Goal: Task Accomplishment & Management: Manage account settings

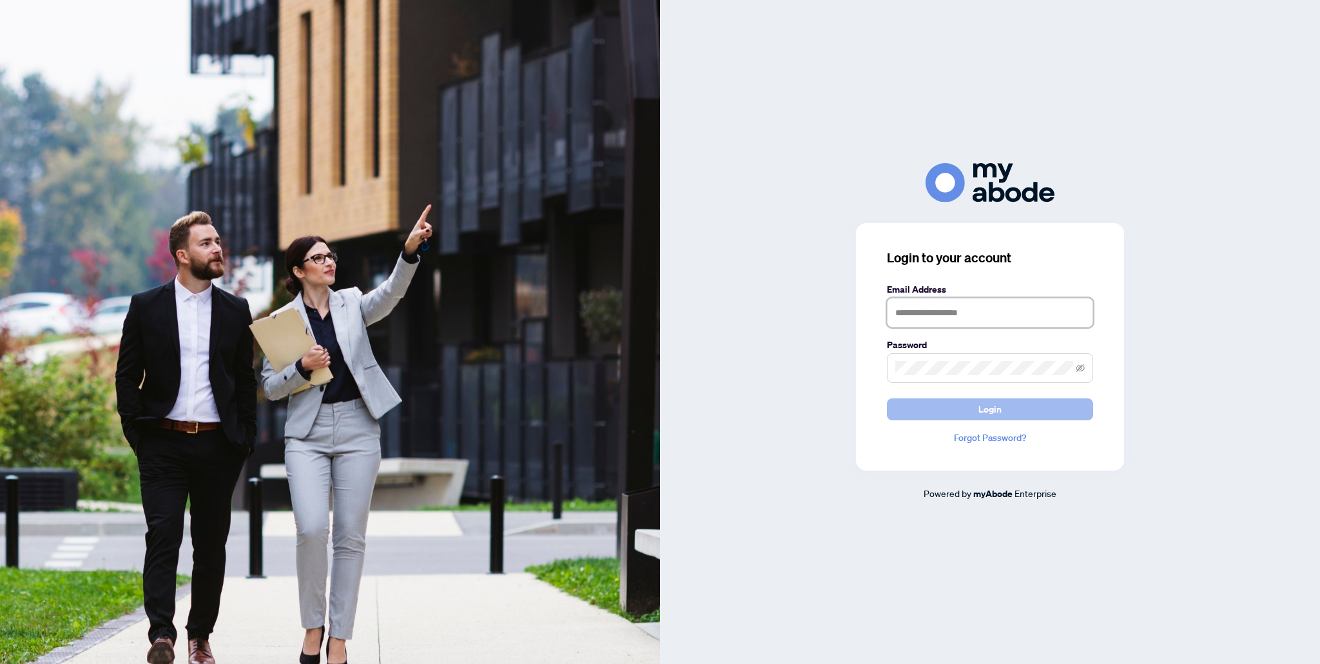
type input "**********"
click at [971, 413] on button "Login" at bounding box center [990, 409] width 206 height 22
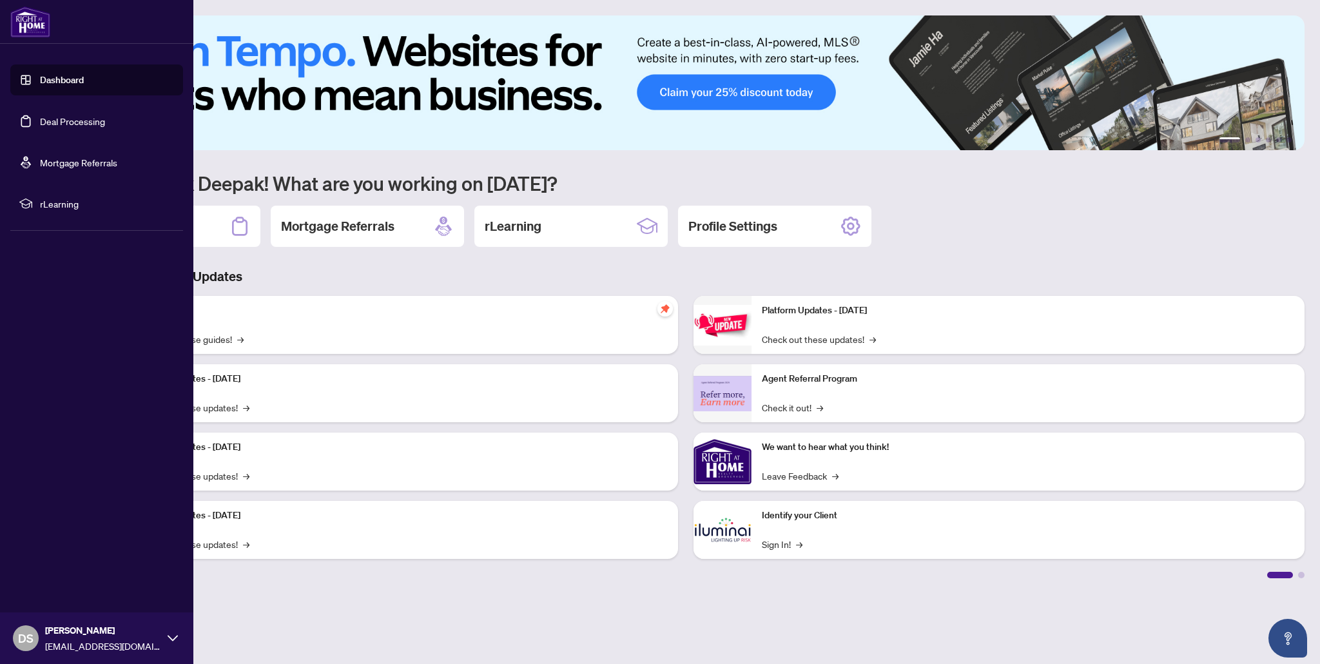
click at [54, 121] on link "Deal Processing" at bounding box center [72, 121] width 65 height 12
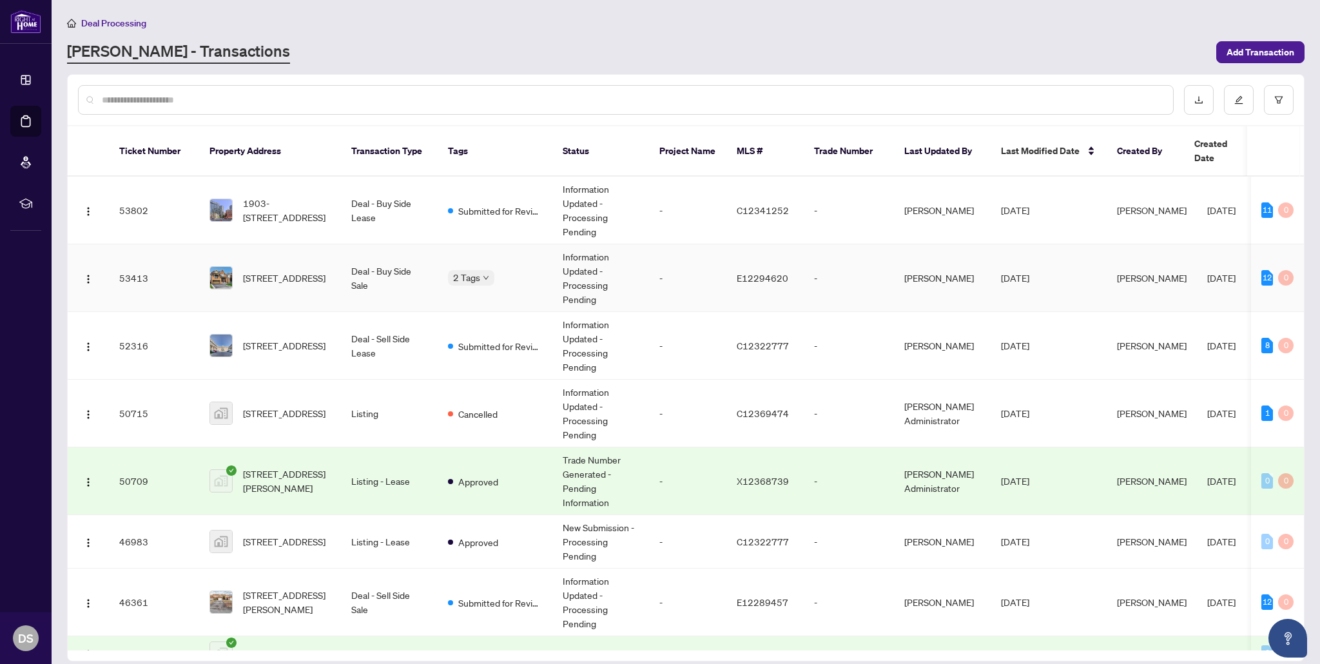
click at [334, 265] on td "[STREET_ADDRESS]" at bounding box center [270, 278] width 142 height 68
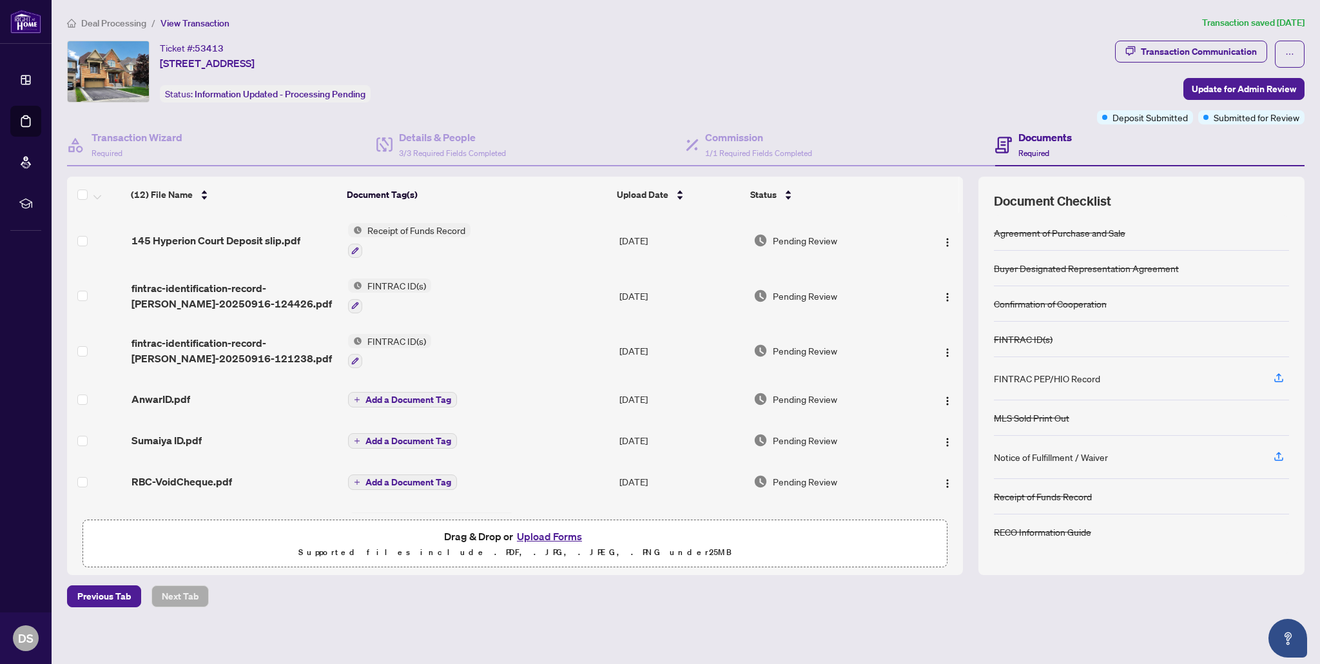
click at [532, 538] on button "Upload Forms" at bounding box center [549, 536] width 73 height 17
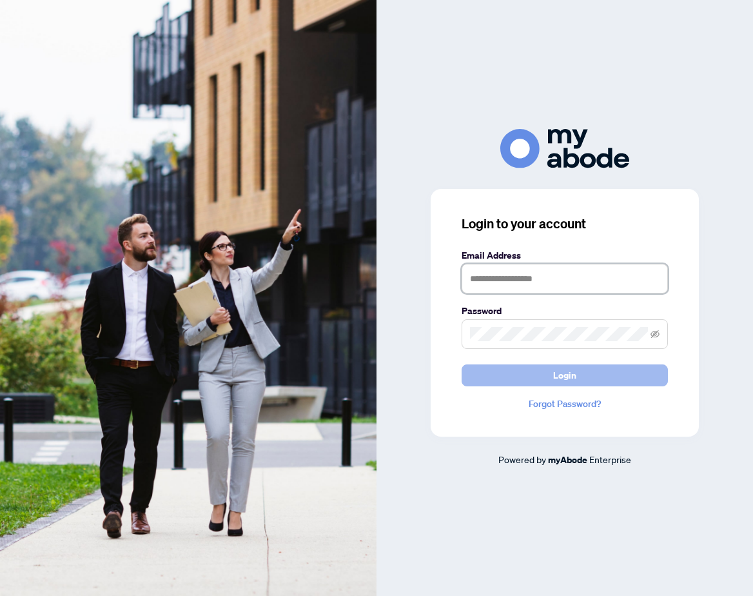
type input "**********"
click at [587, 376] on button "Login" at bounding box center [565, 375] width 206 height 22
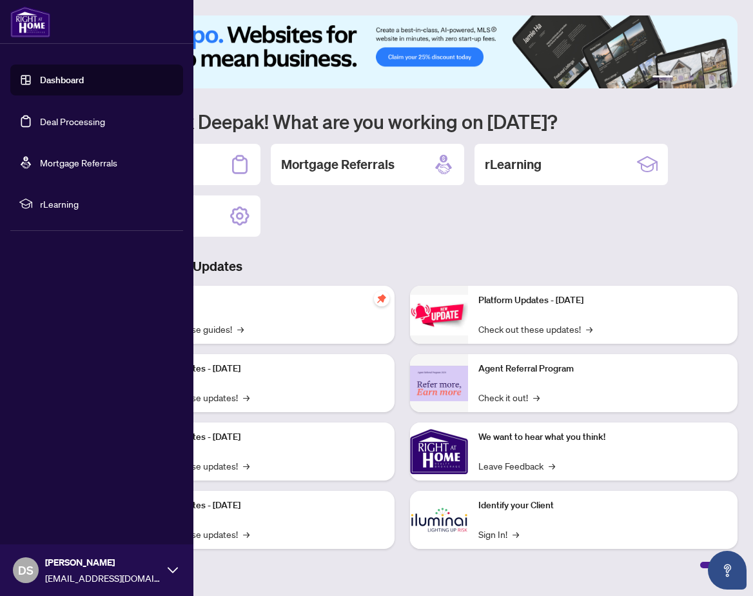
click at [52, 121] on link "Deal Processing" at bounding box center [72, 121] width 65 height 12
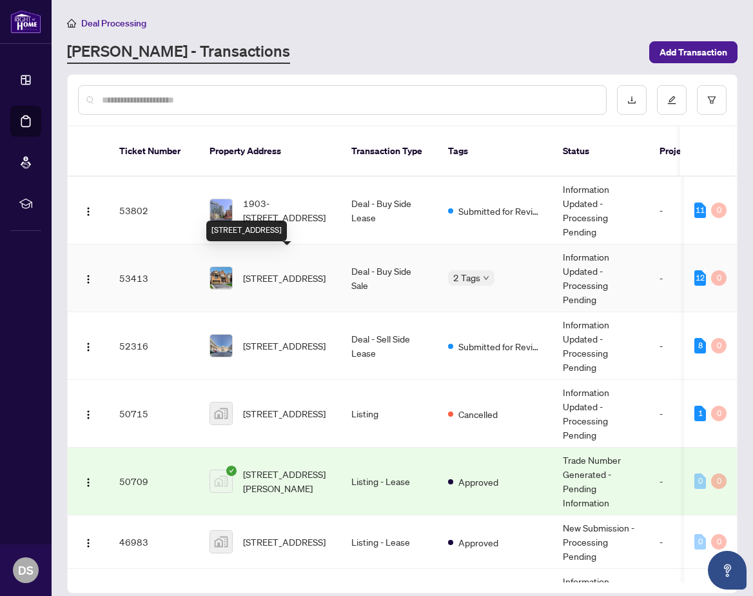
click at [293, 271] on span "[STREET_ADDRESS]" at bounding box center [284, 278] width 83 height 14
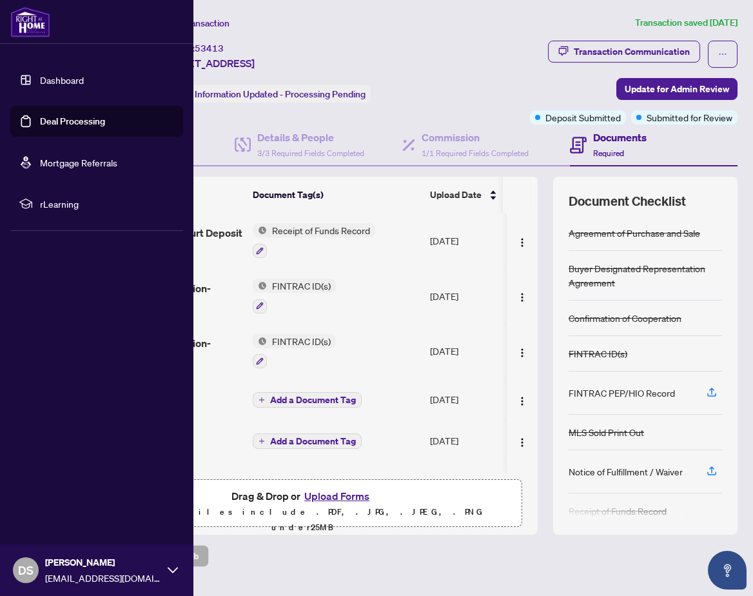
click at [55, 121] on link "Deal Processing" at bounding box center [72, 121] width 65 height 12
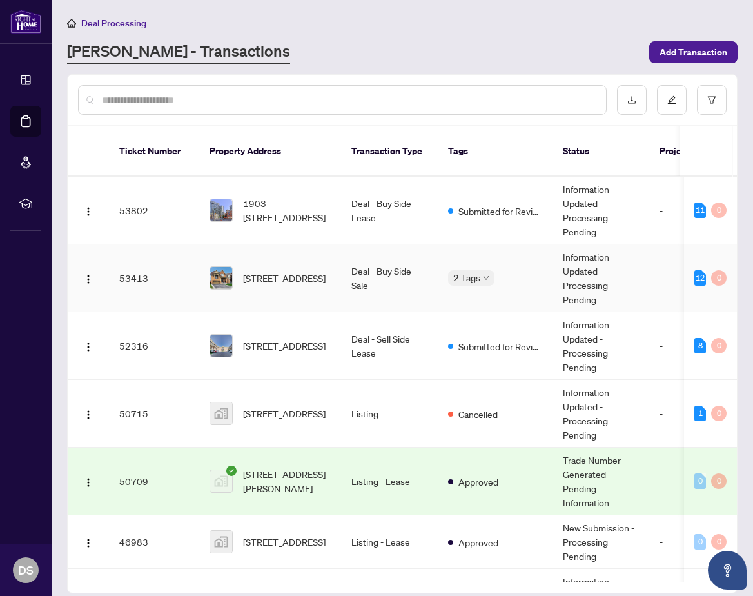
click at [317, 280] on td "[STREET_ADDRESS]" at bounding box center [270, 278] width 142 height 68
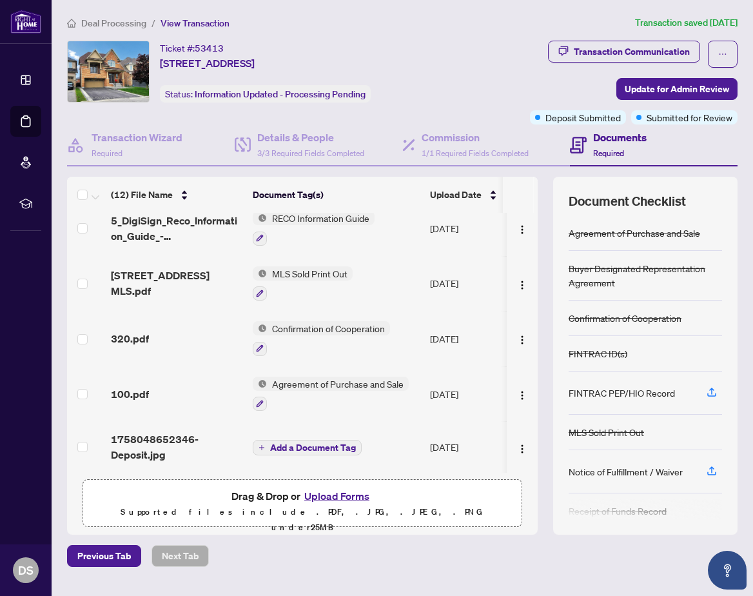
scroll to position [357, 0]
drag, startPoint x: 312, startPoint y: 380, endPoint x: 238, endPoint y: 380, distance: 74.1
click at [238, 380] on tr "100.pdf Agreement of Purchase and Sale Sep/16/2025 Pending Review" at bounding box center [360, 393] width 586 height 55
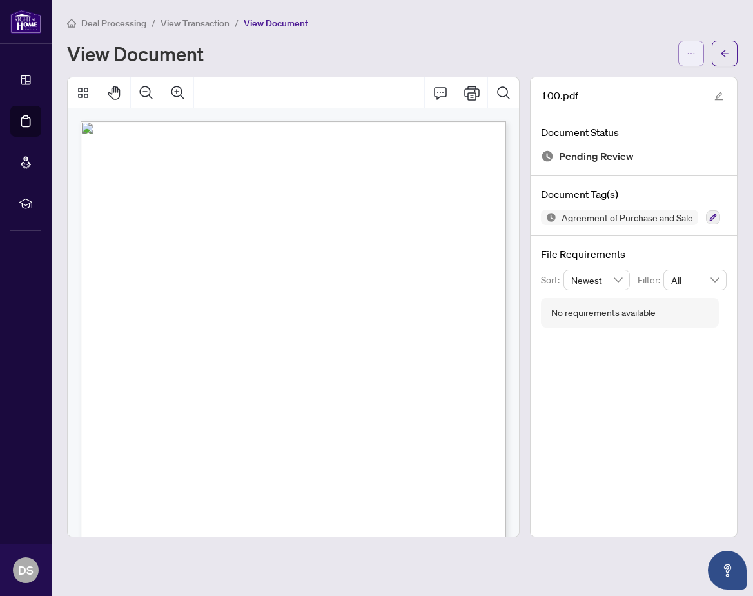
click at [683, 50] on button "button" at bounding box center [691, 54] width 26 height 26
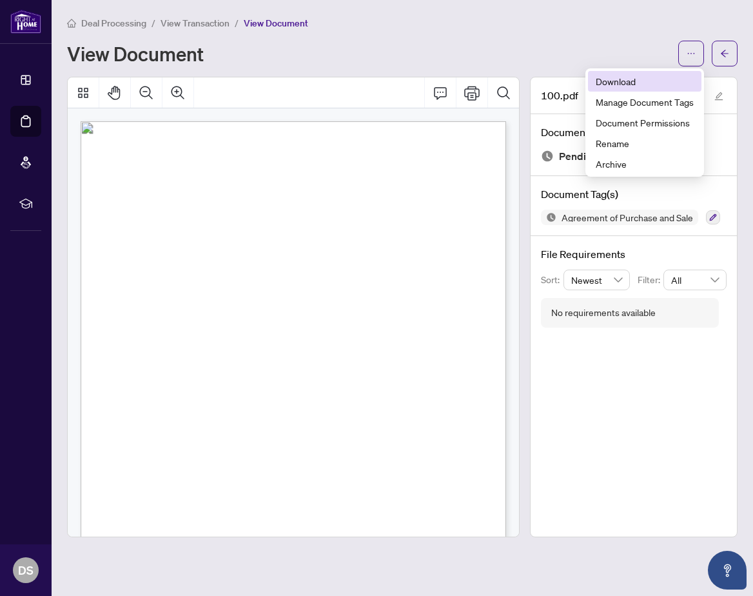
click at [603, 84] on span "Download" at bounding box center [645, 81] width 98 height 14
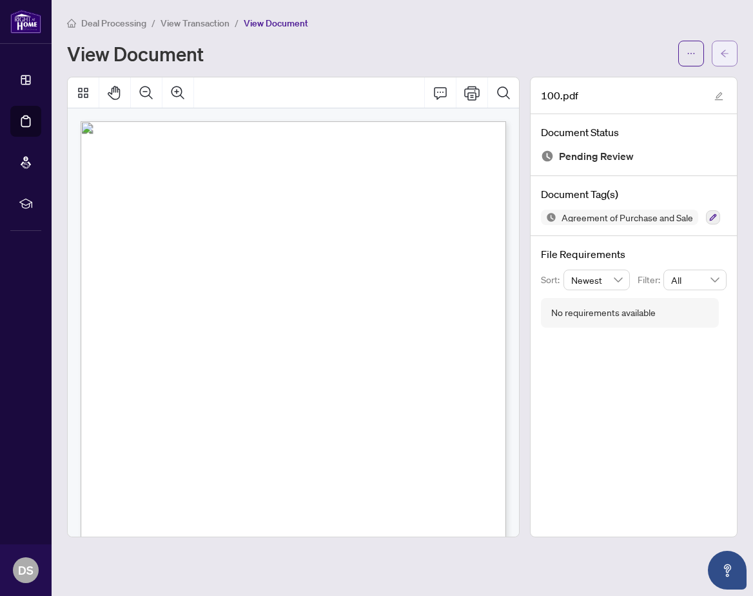
click at [720, 51] on icon "arrow-left" at bounding box center [724, 53] width 9 height 9
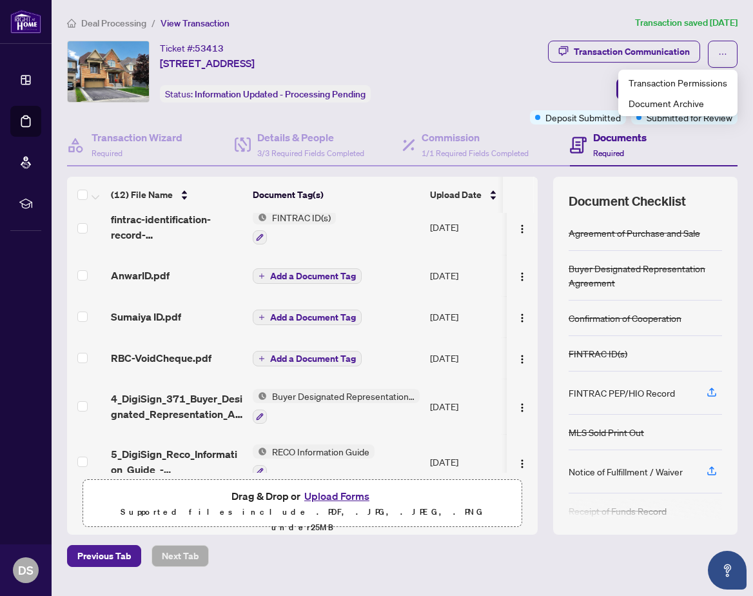
scroll to position [134, 0]
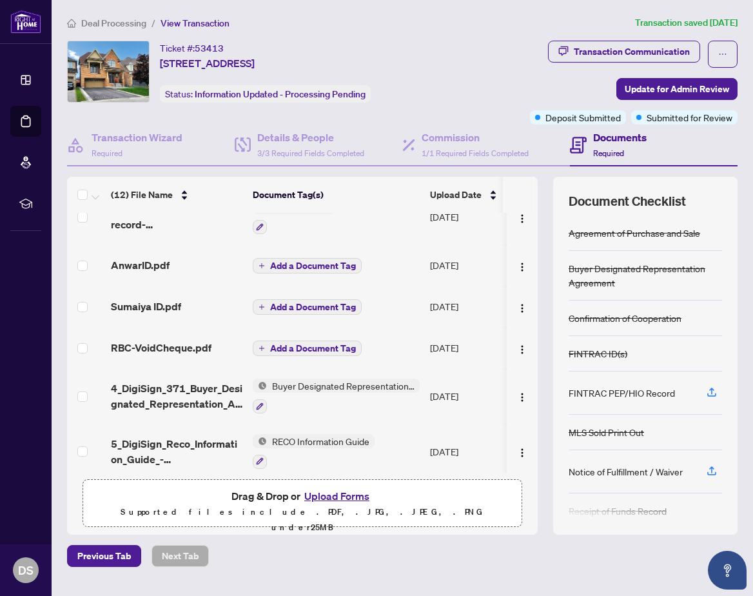
click at [190, 267] on div "AnwarID.pdf" at bounding box center [176, 264] width 131 height 15
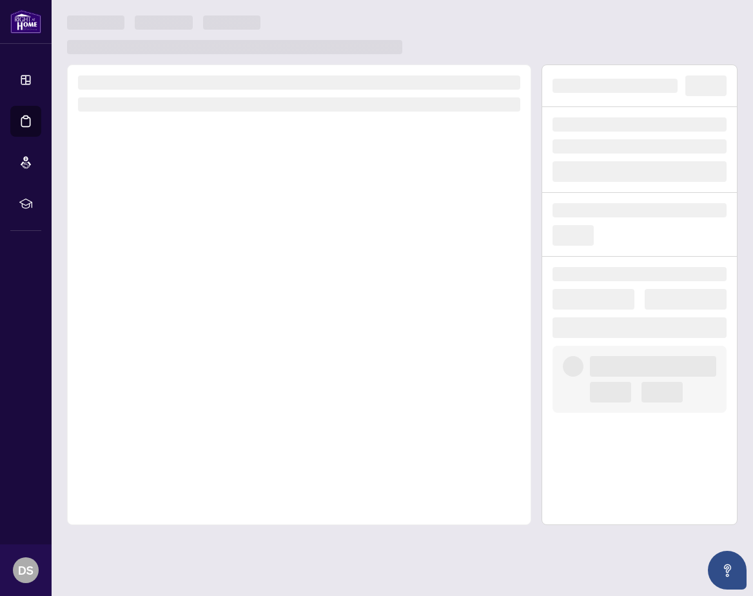
click at [190, 267] on div at bounding box center [299, 294] width 464 height 460
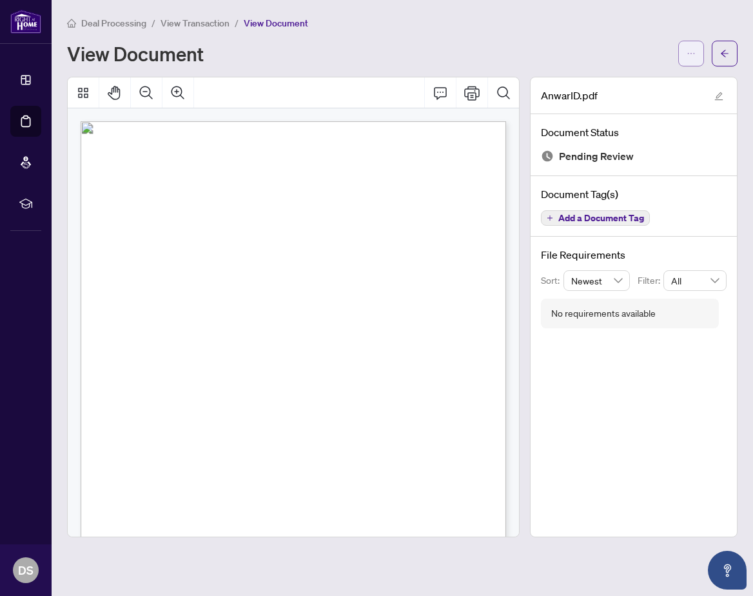
click at [689, 57] on icon "ellipsis" at bounding box center [690, 53] width 9 height 9
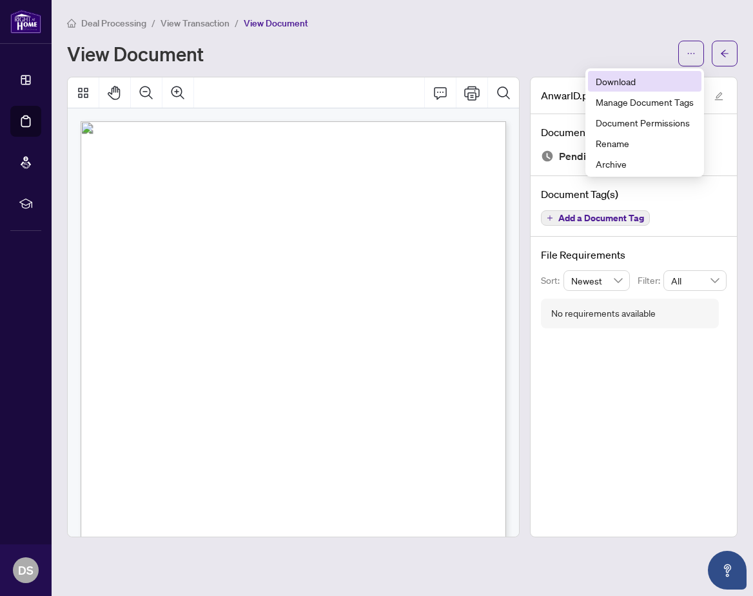
click at [632, 80] on span "Download" at bounding box center [645, 81] width 98 height 14
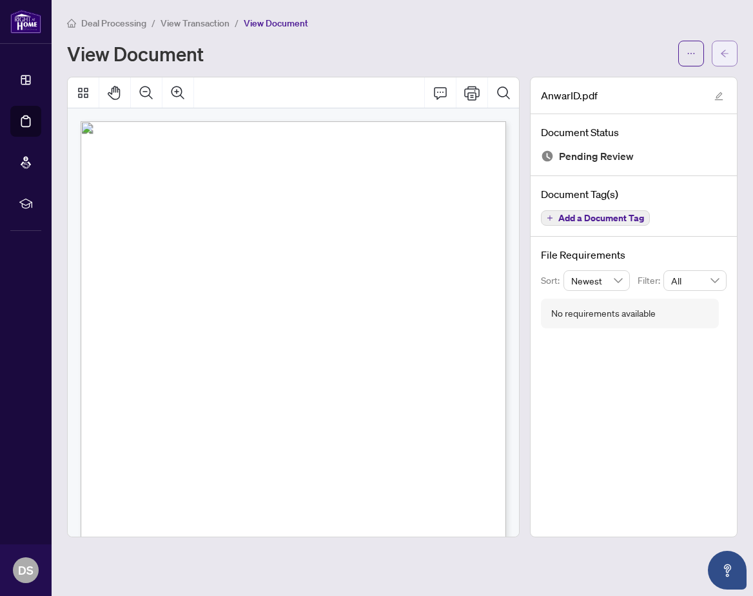
click at [726, 55] on icon "arrow-left" at bounding box center [724, 53] width 9 height 9
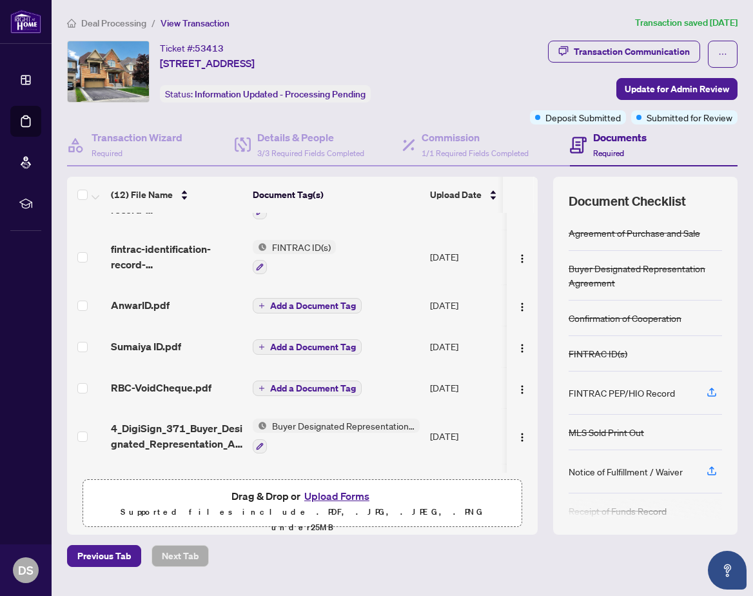
scroll to position [101, 0]
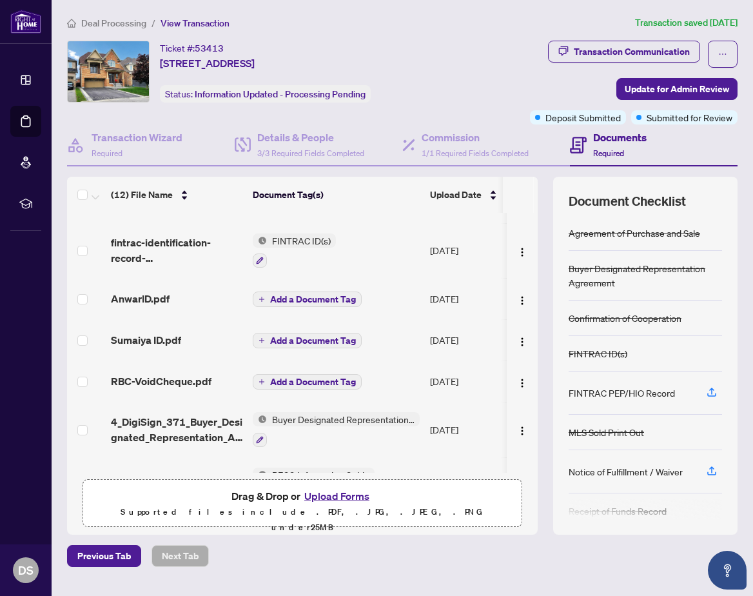
click at [186, 339] on div "Sumaiya ID.pdf" at bounding box center [176, 339] width 131 height 15
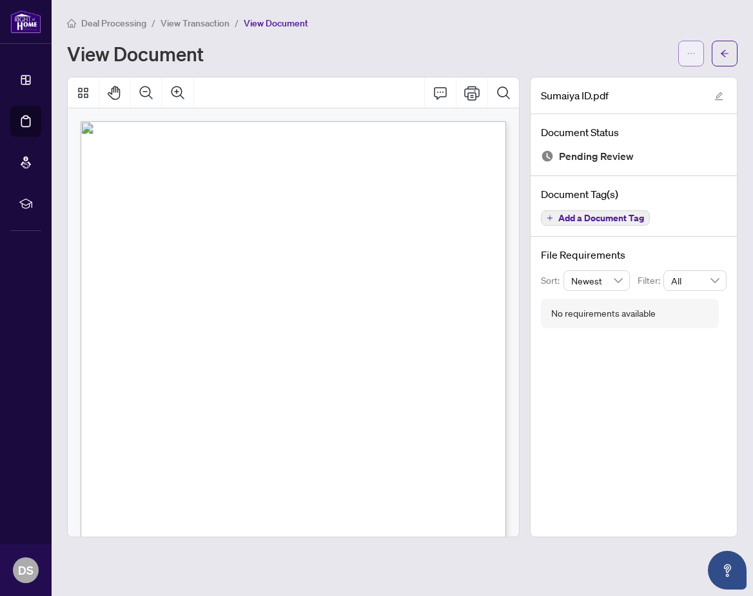
click at [688, 51] on icon "ellipsis" at bounding box center [690, 53] width 9 height 9
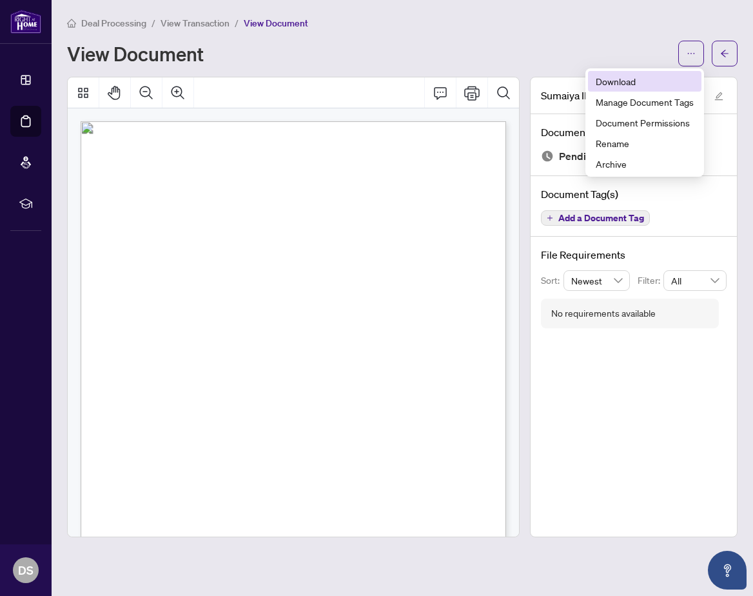
click at [609, 79] on span "Download" at bounding box center [645, 81] width 98 height 14
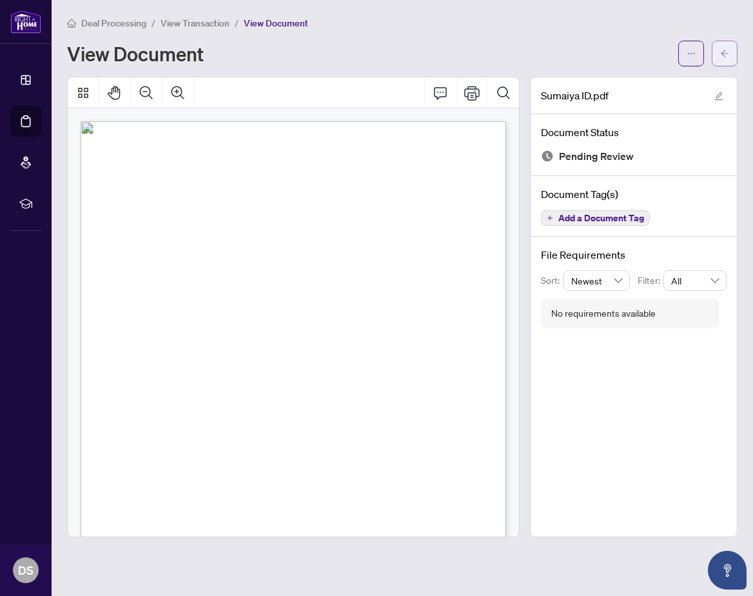
click at [724, 53] on icon "arrow-left" at bounding box center [725, 53] width 8 height 7
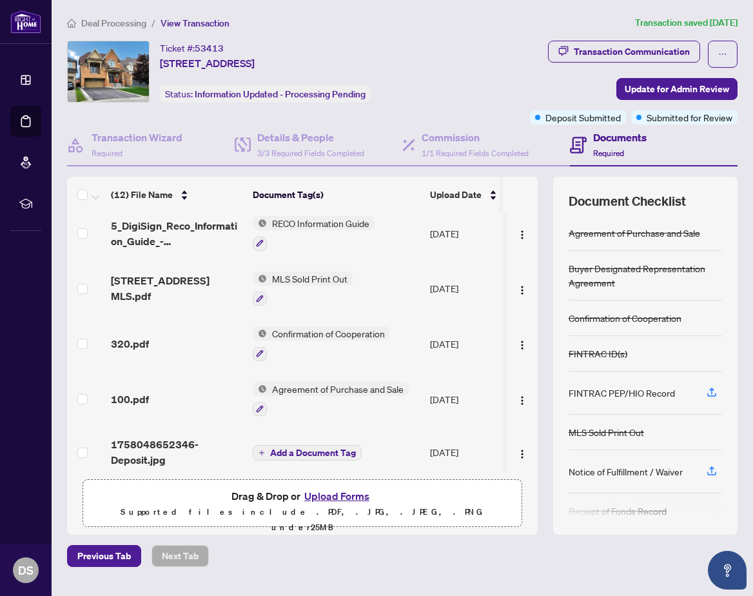
scroll to position [357, 0]
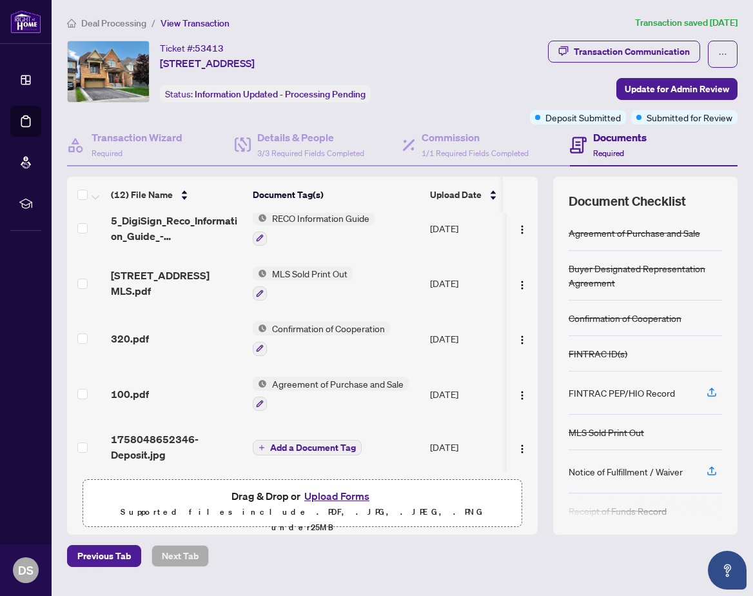
click at [316, 276] on div "MLS Sold Print Out" at bounding box center [303, 283] width 100 height 35
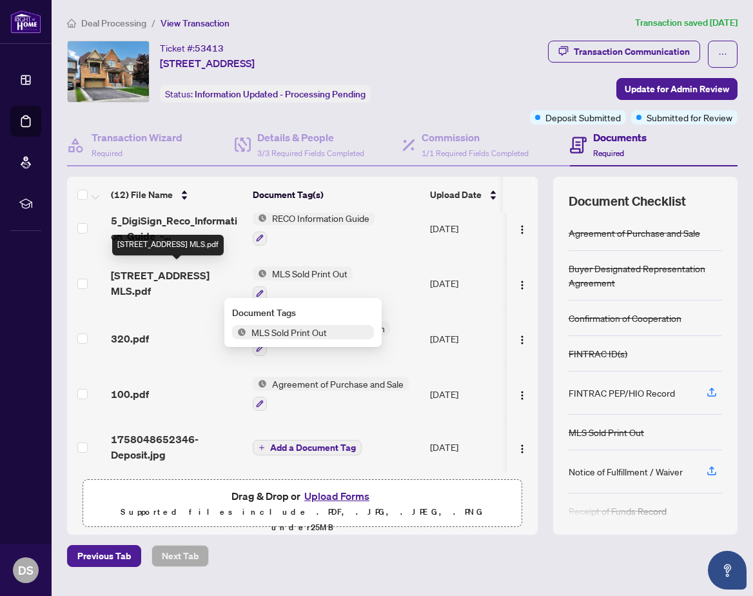
click at [212, 271] on span "[STREET_ADDRESS] MLS.pdf" at bounding box center [176, 283] width 131 height 31
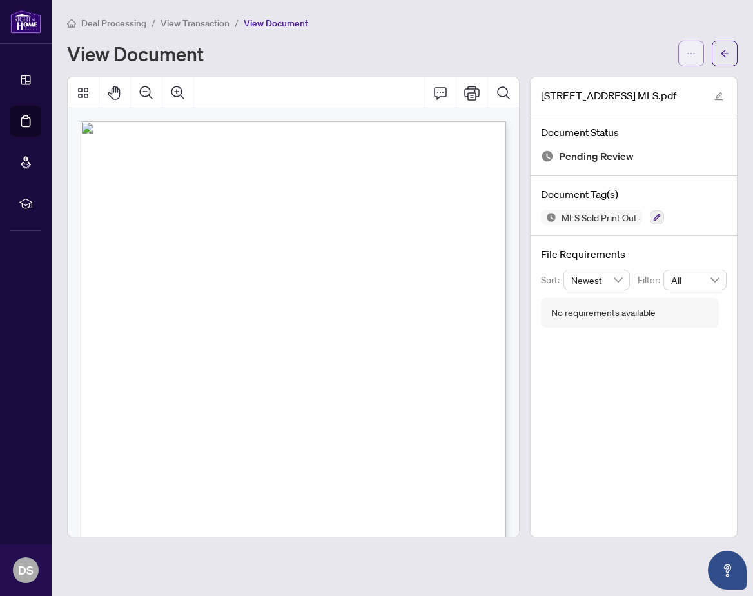
click at [688, 52] on icon "ellipsis" at bounding box center [690, 53] width 9 height 9
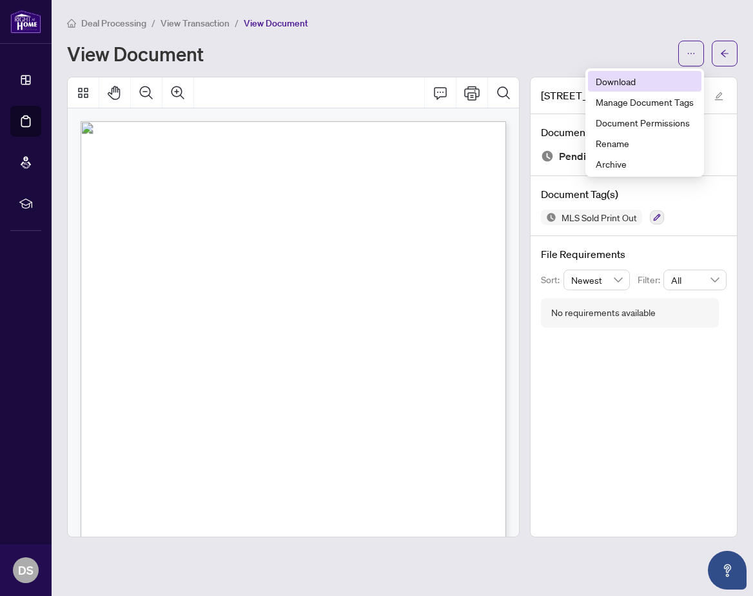
click at [633, 80] on span "Download" at bounding box center [645, 81] width 98 height 14
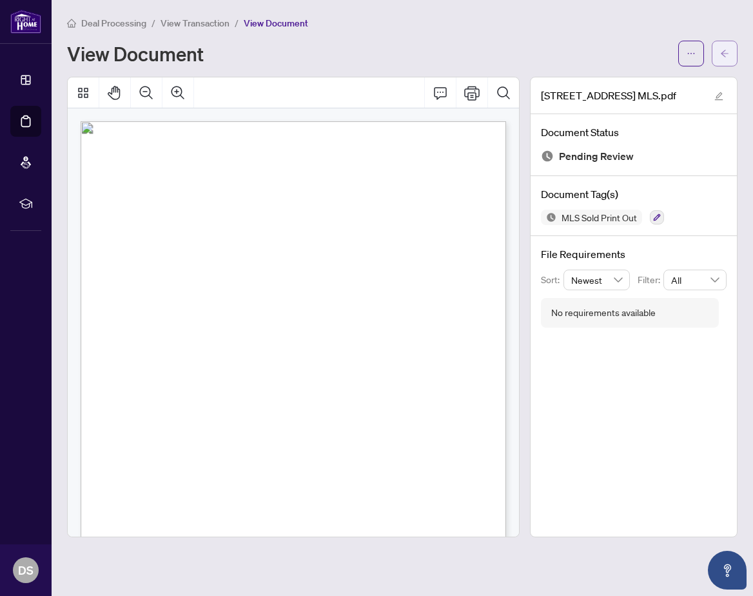
click at [725, 53] on icon "arrow-left" at bounding box center [724, 53] width 9 height 9
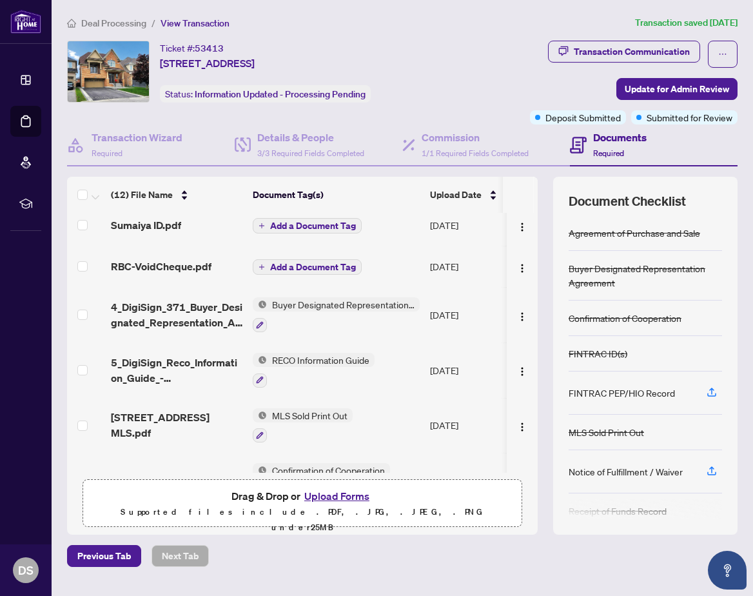
scroll to position [214, 0]
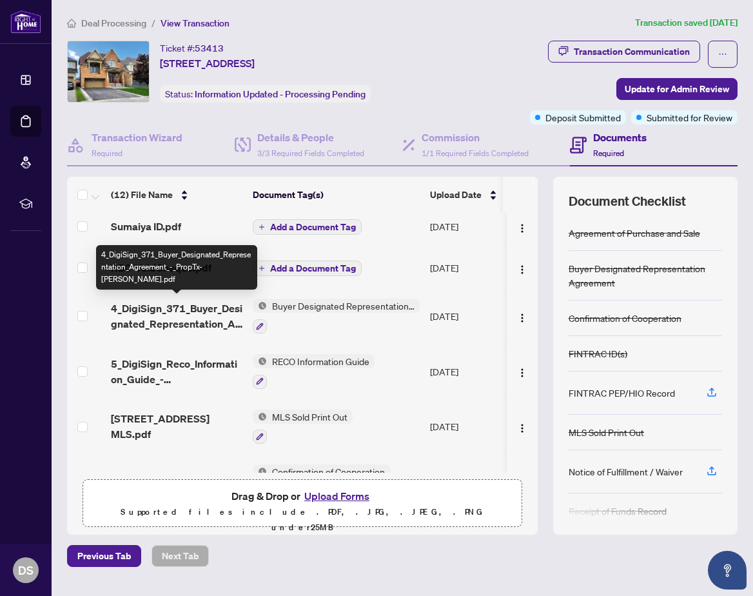
click at [202, 296] on td "4_DigiSign_371_Buyer_Designated_Representation_Agreement_-_PropTx-[PERSON_NAME]…" at bounding box center [177, 315] width 142 height 55
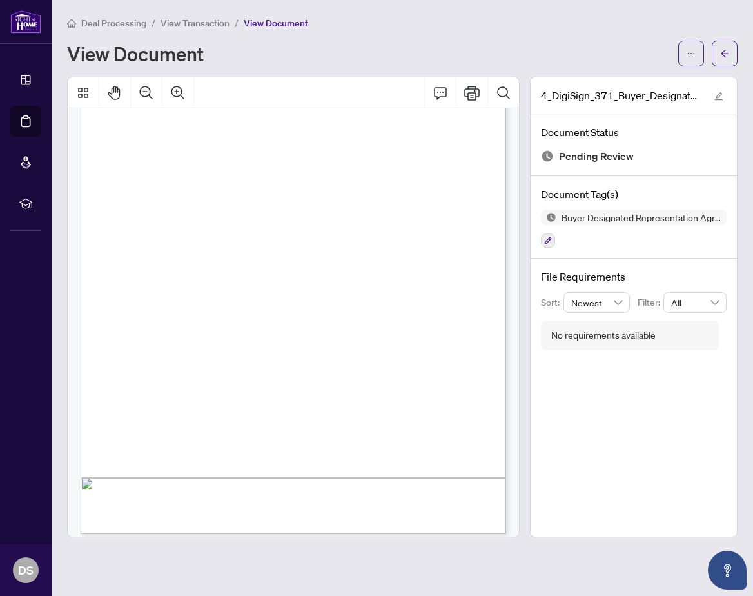
scroll to position [1564, 0]
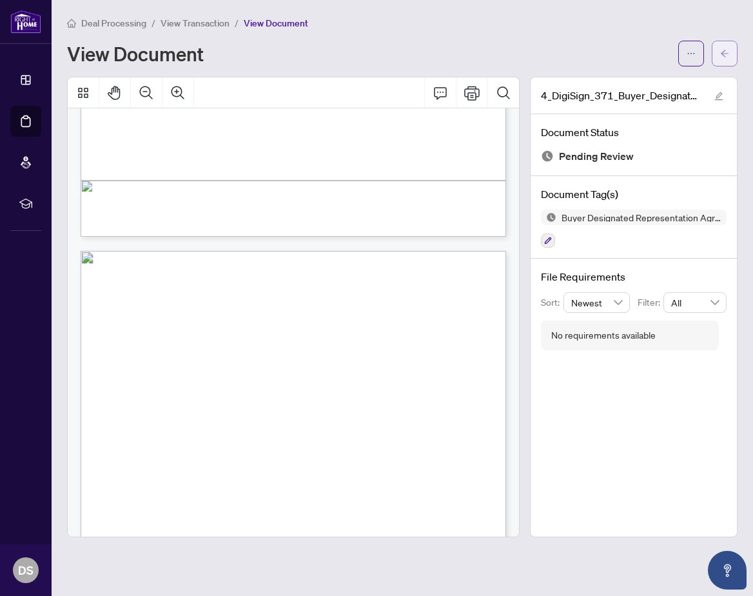
click at [717, 49] on button "button" at bounding box center [725, 54] width 26 height 26
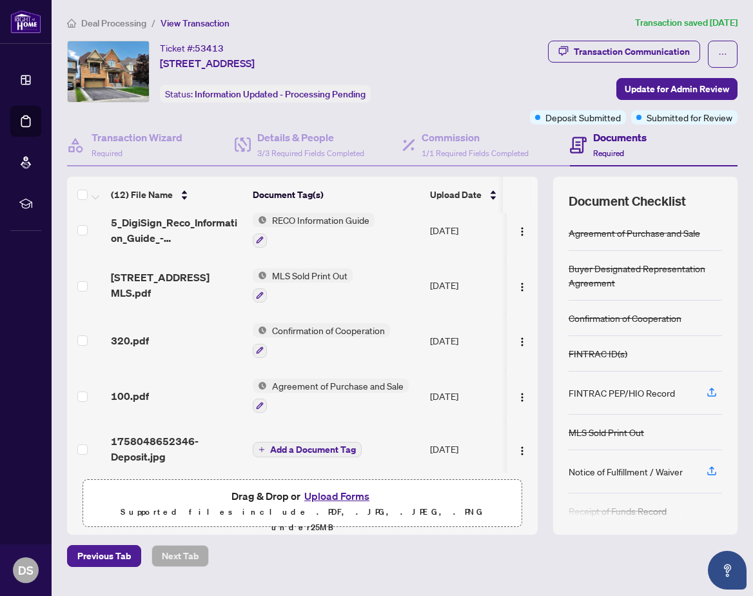
scroll to position [357, 0]
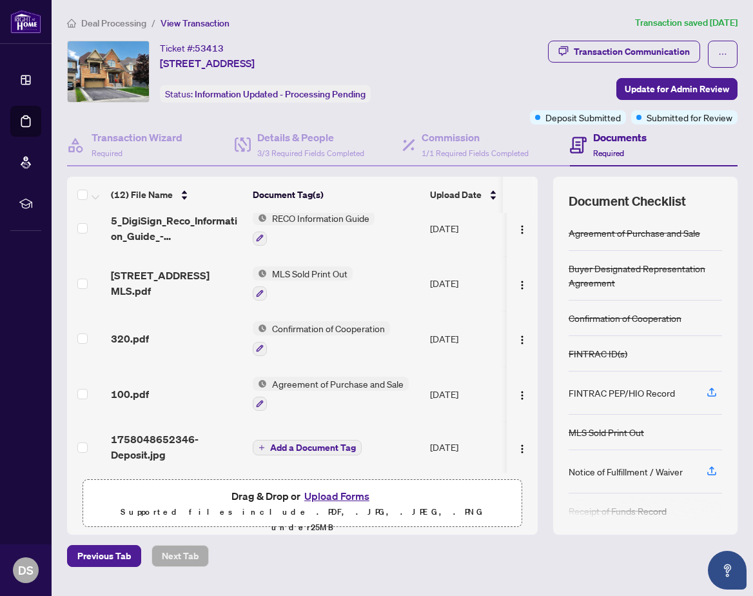
click at [317, 329] on span "Confirmation of Cooperation" at bounding box center [328, 328] width 123 height 14
click at [320, 322] on span "Confirmation of Cooperation" at bounding box center [328, 328] width 123 height 14
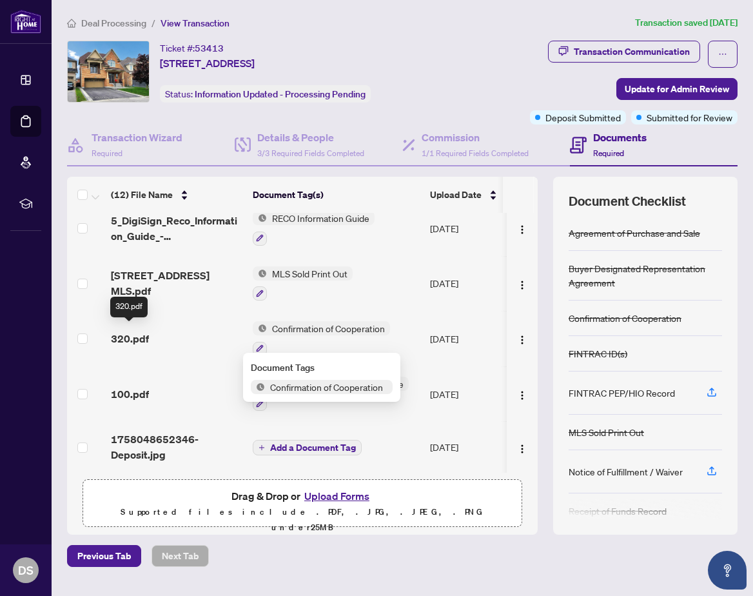
click at [125, 336] on span "320.pdf" at bounding box center [130, 338] width 38 height 15
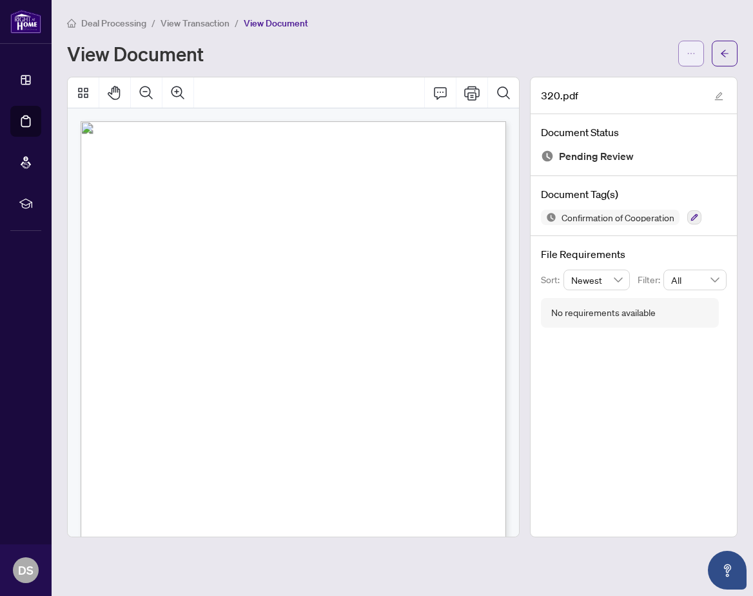
click at [689, 53] on icon "ellipsis" at bounding box center [690, 53] width 9 height 9
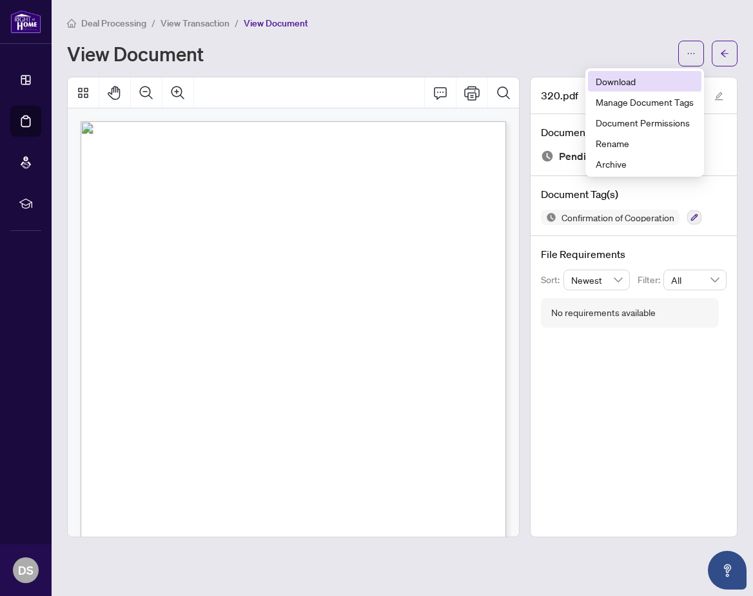
click at [622, 82] on span "Download" at bounding box center [645, 81] width 98 height 14
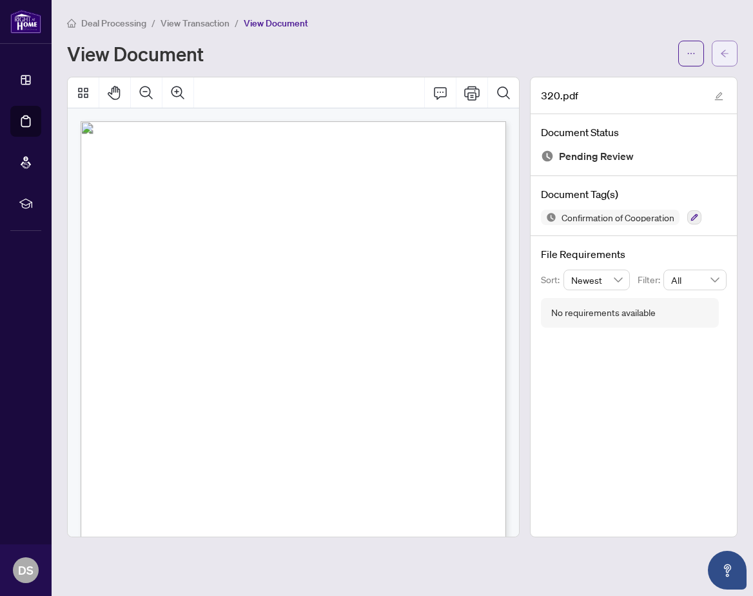
click at [718, 49] on button "button" at bounding box center [725, 54] width 26 height 26
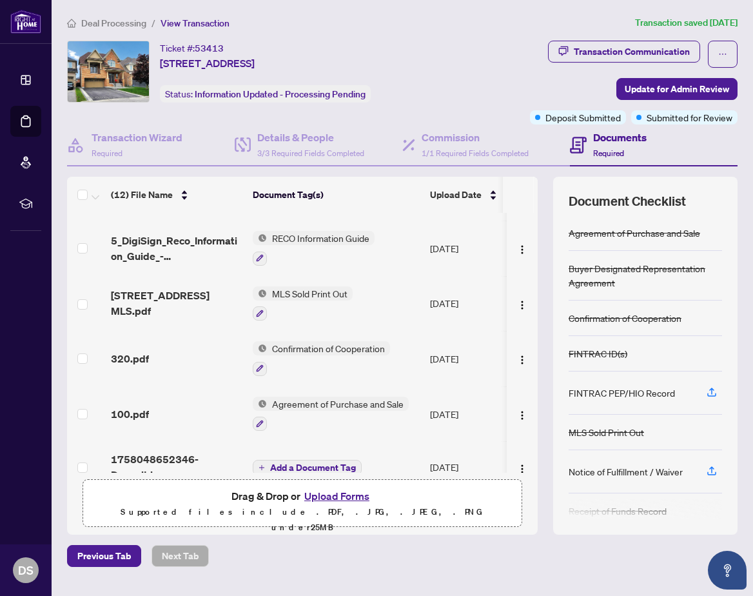
scroll to position [357, 0]
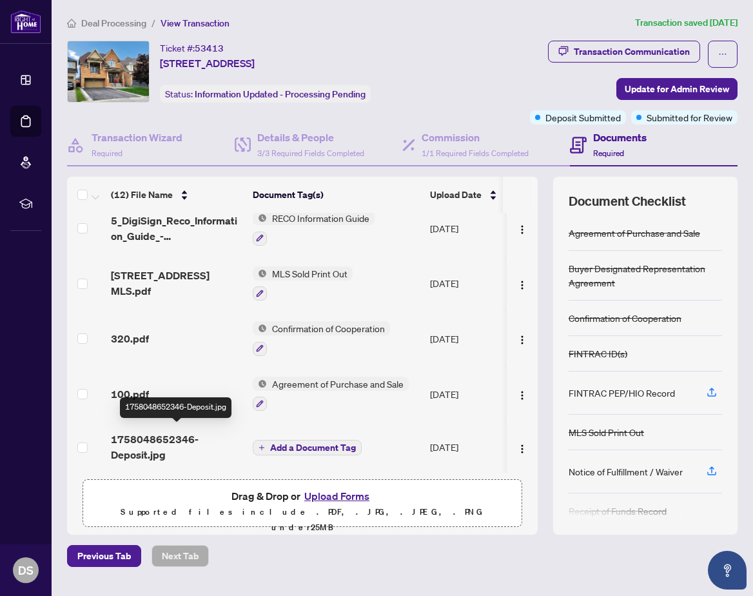
click at [207, 436] on span "1758048652346-Deposit.jpg" at bounding box center [176, 446] width 131 height 31
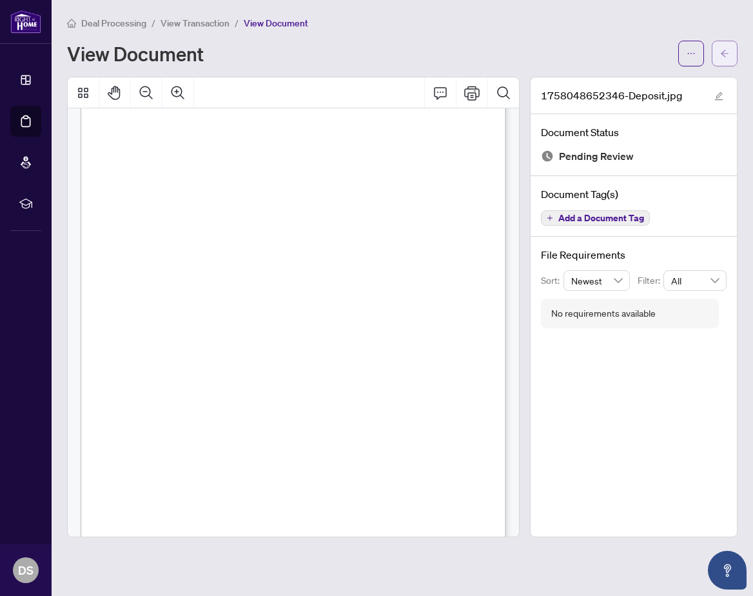
scroll to position [48, 0]
click at [694, 55] on icon "ellipsis" at bounding box center [690, 53] width 9 height 9
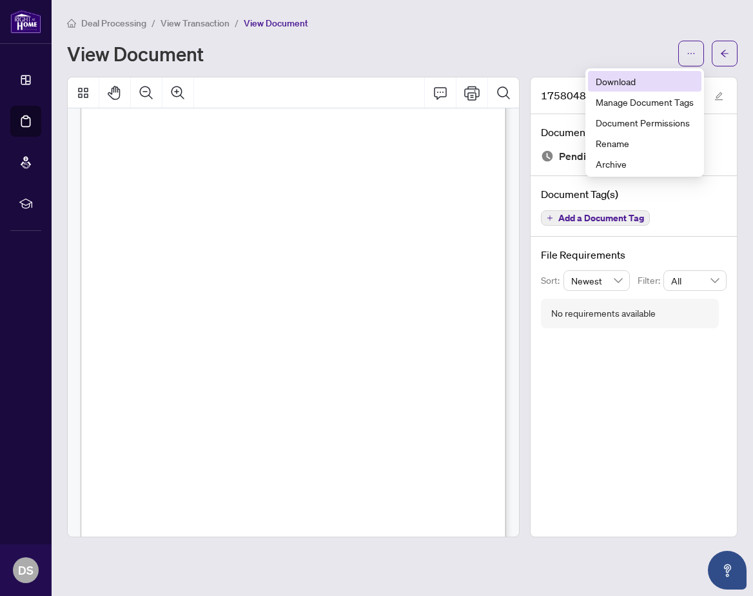
click at [640, 82] on span "Download" at bounding box center [645, 81] width 98 height 14
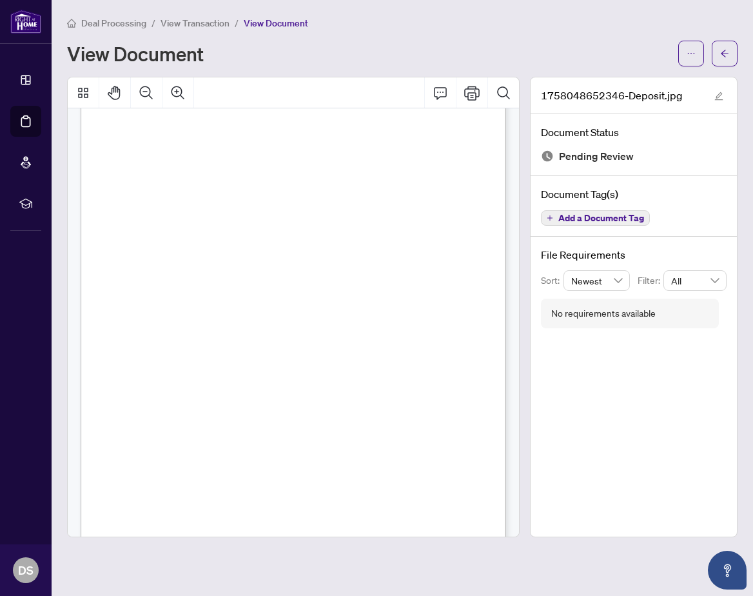
click at [360, 18] on div "Deal Processing / View Transaction / View Document" at bounding box center [402, 22] width 670 height 15
click at [725, 52] on icon "arrow-left" at bounding box center [724, 53] width 9 height 9
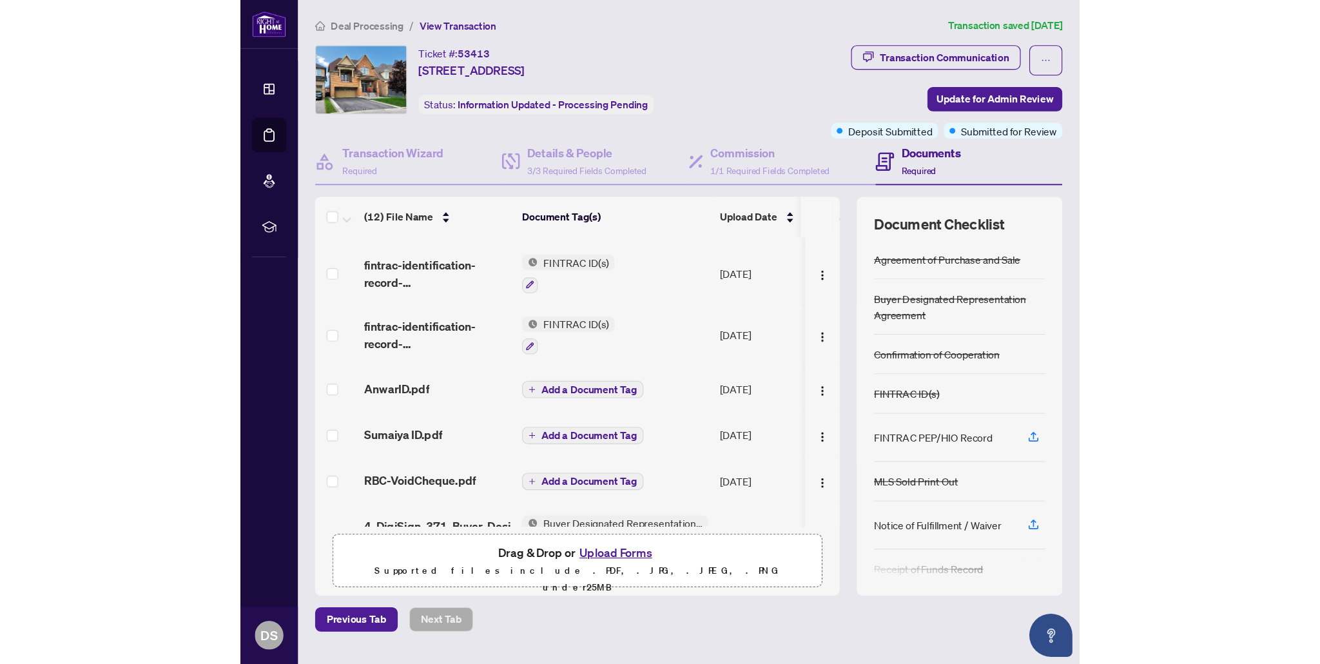
scroll to position [48, 0]
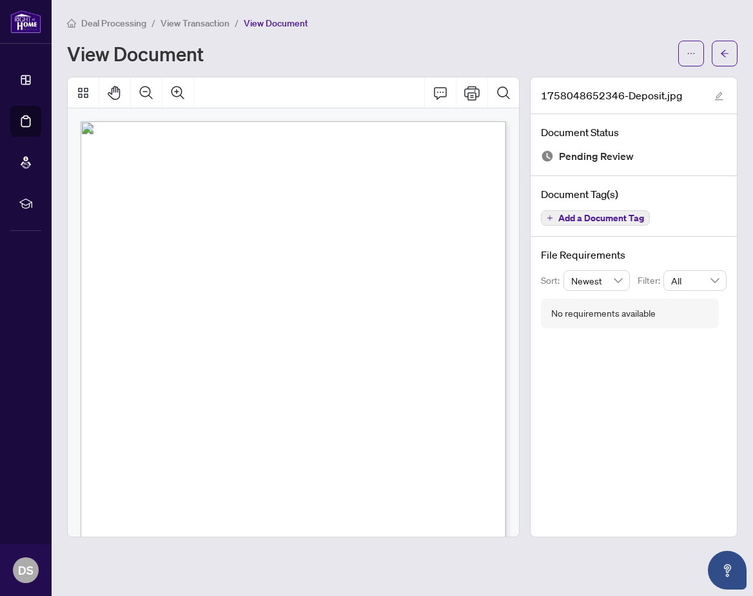
click at [362, 26] on div "Deal Processing / View Transaction / View Document" at bounding box center [402, 22] width 670 height 15
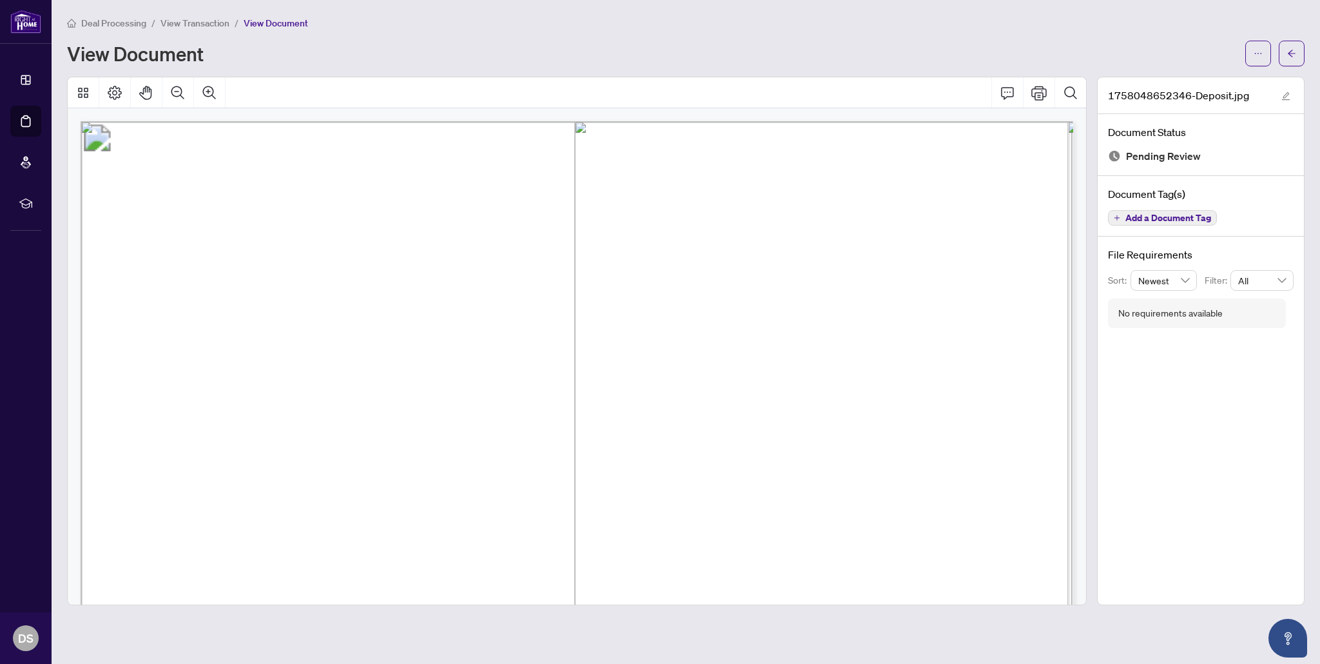
click at [271, 19] on span "View Document" at bounding box center [276, 23] width 64 height 12
click at [198, 24] on span "View Transaction" at bounding box center [195, 23] width 69 height 12
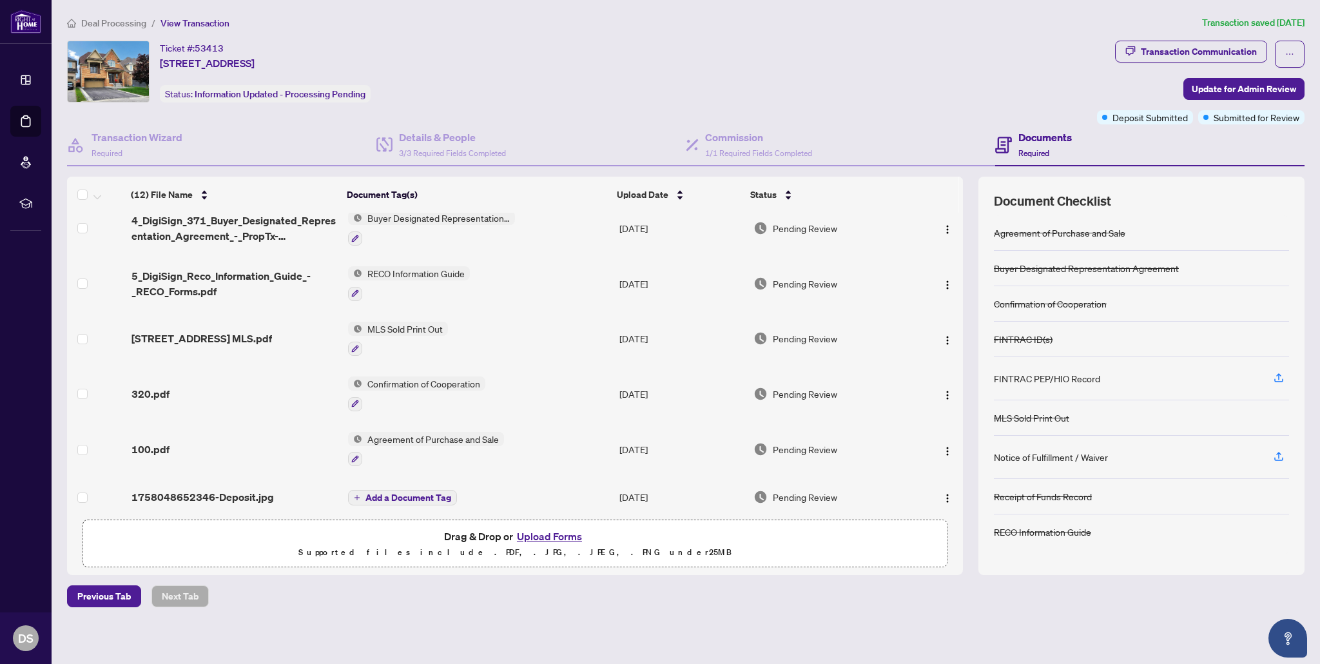
scroll to position [306, 0]
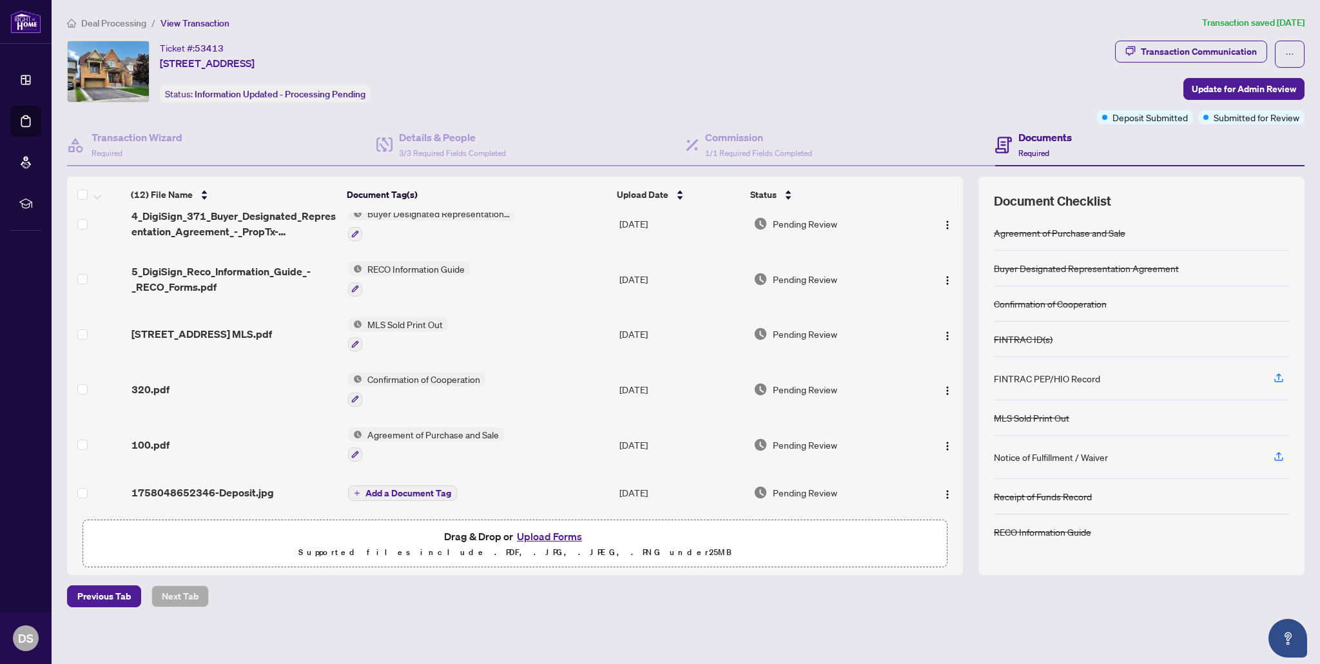
click at [246, 496] on td "1758048652346-Deposit.jpg" at bounding box center [234, 492] width 217 height 41
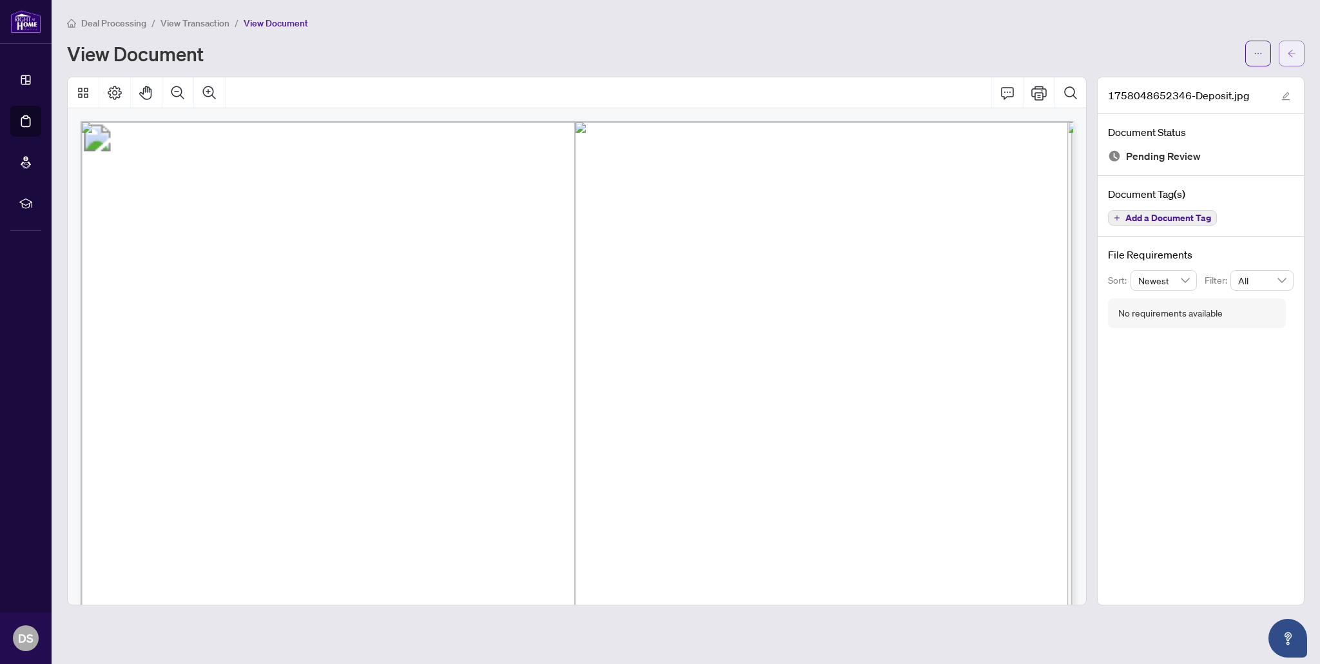
click at [752, 54] on button "button" at bounding box center [1292, 54] width 26 height 26
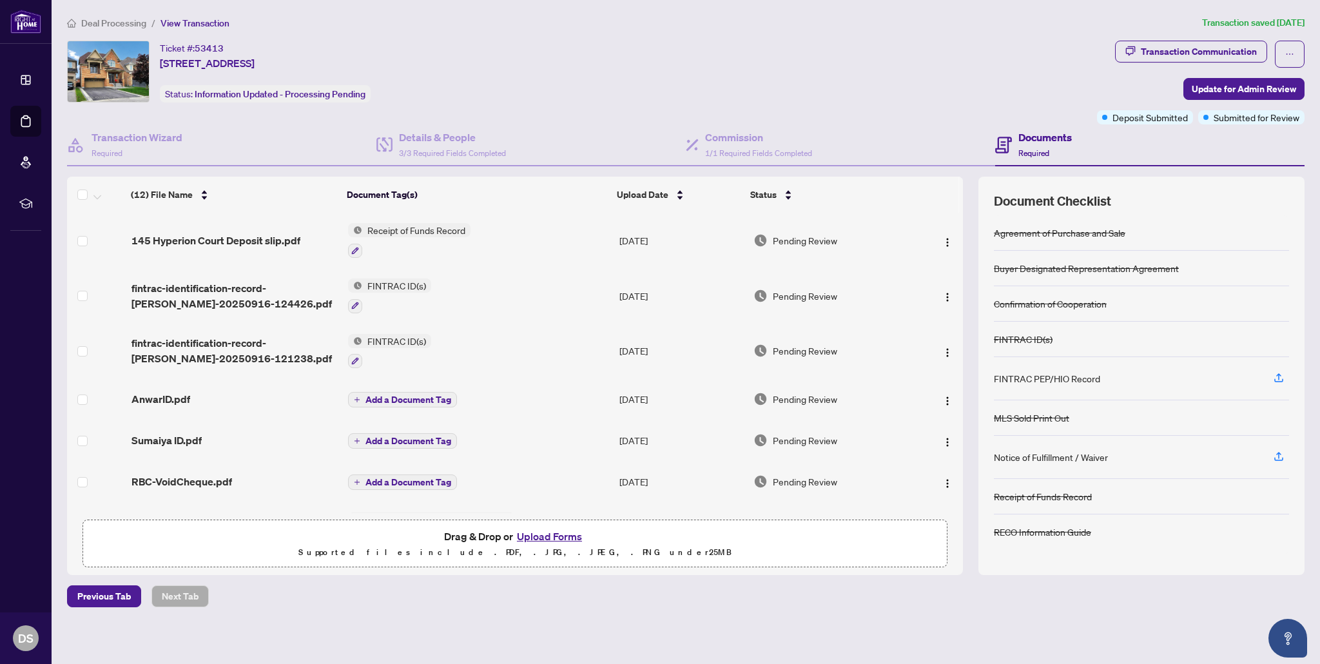
click at [415, 233] on span "Receipt of Funds Record" at bounding box center [416, 230] width 108 height 14
click at [405, 229] on span "Receipt of Funds Record" at bounding box center [416, 230] width 108 height 14
click at [224, 236] on span "145 Hyperion Court Deposit slip.pdf" at bounding box center [215, 240] width 169 height 15
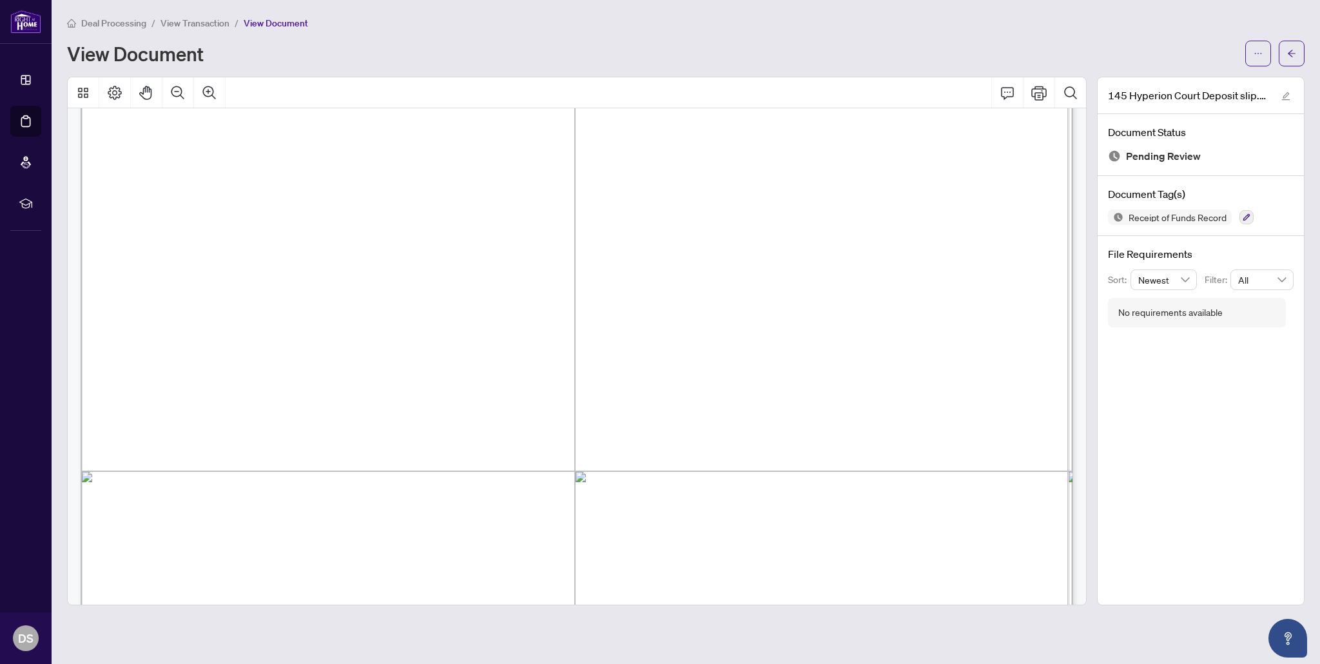
scroll to position [155, 0]
click at [752, 51] on icon "ellipsis" at bounding box center [1258, 53] width 9 height 9
click at [752, 81] on span "Download" at bounding box center [1212, 81] width 98 height 14
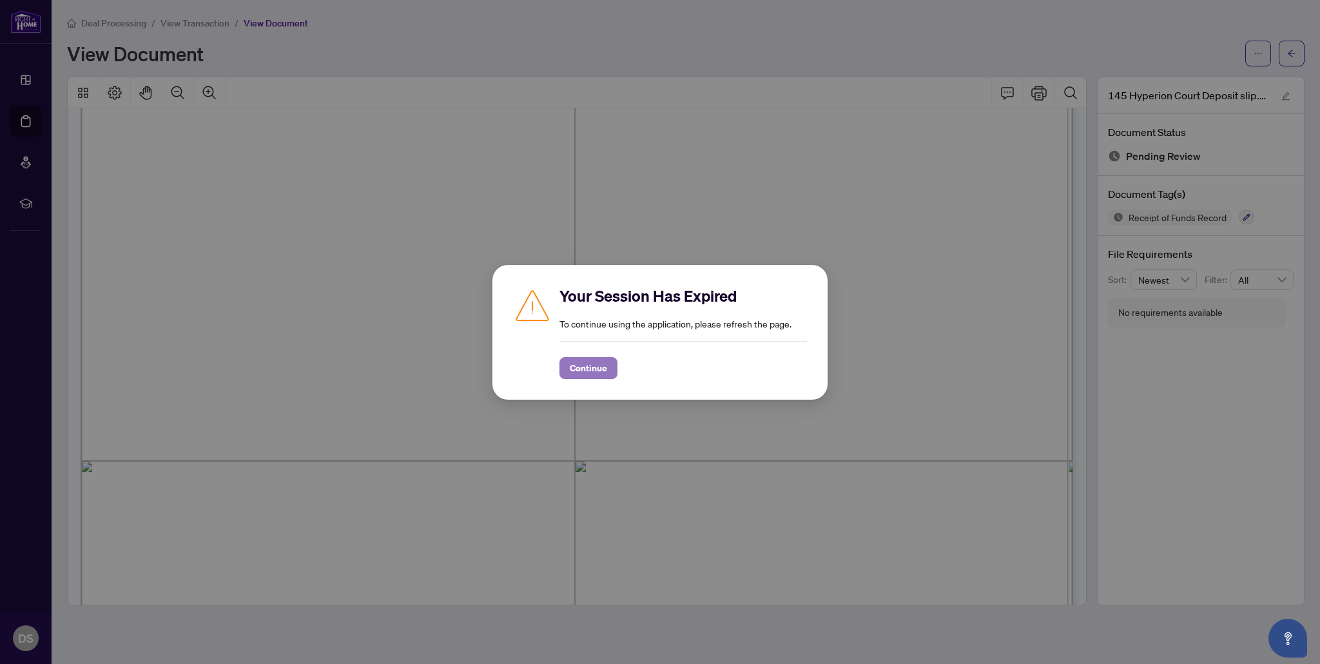
click at [575, 369] on span "Continue" at bounding box center [588, 368] width 37 height 21
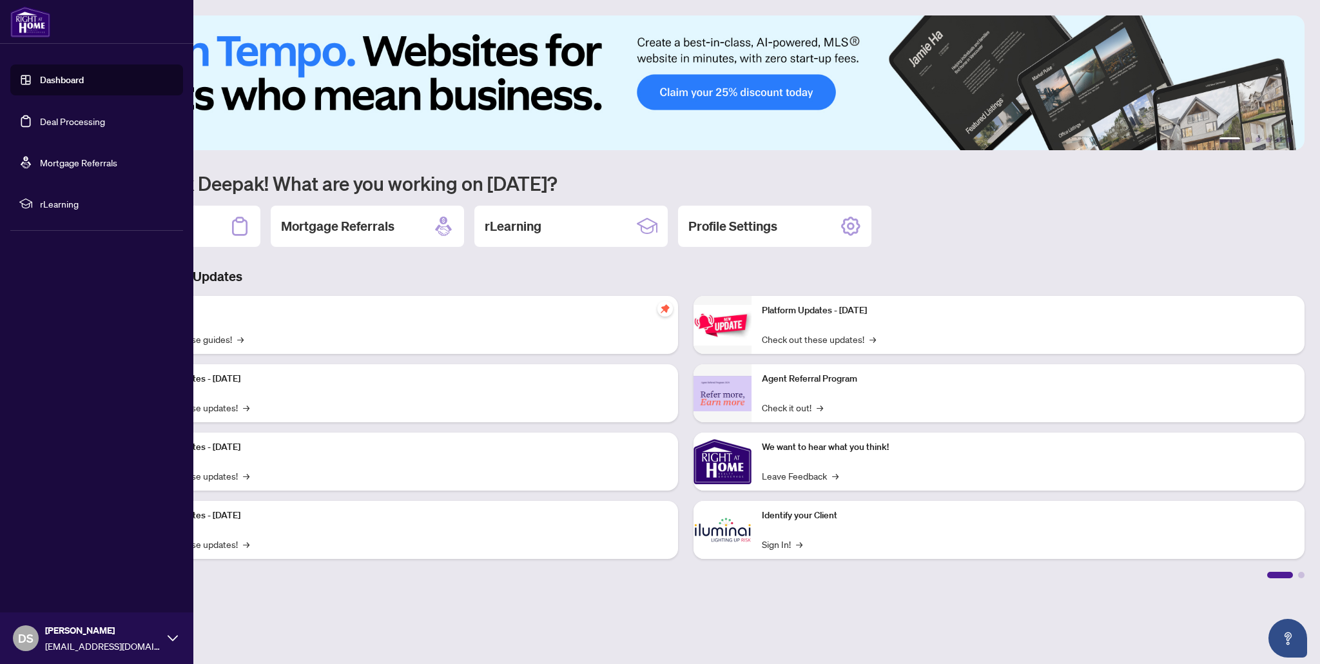
click at [82, 125] on link "Deal Processing" at bounding box center [72, 121] width 65 height 12
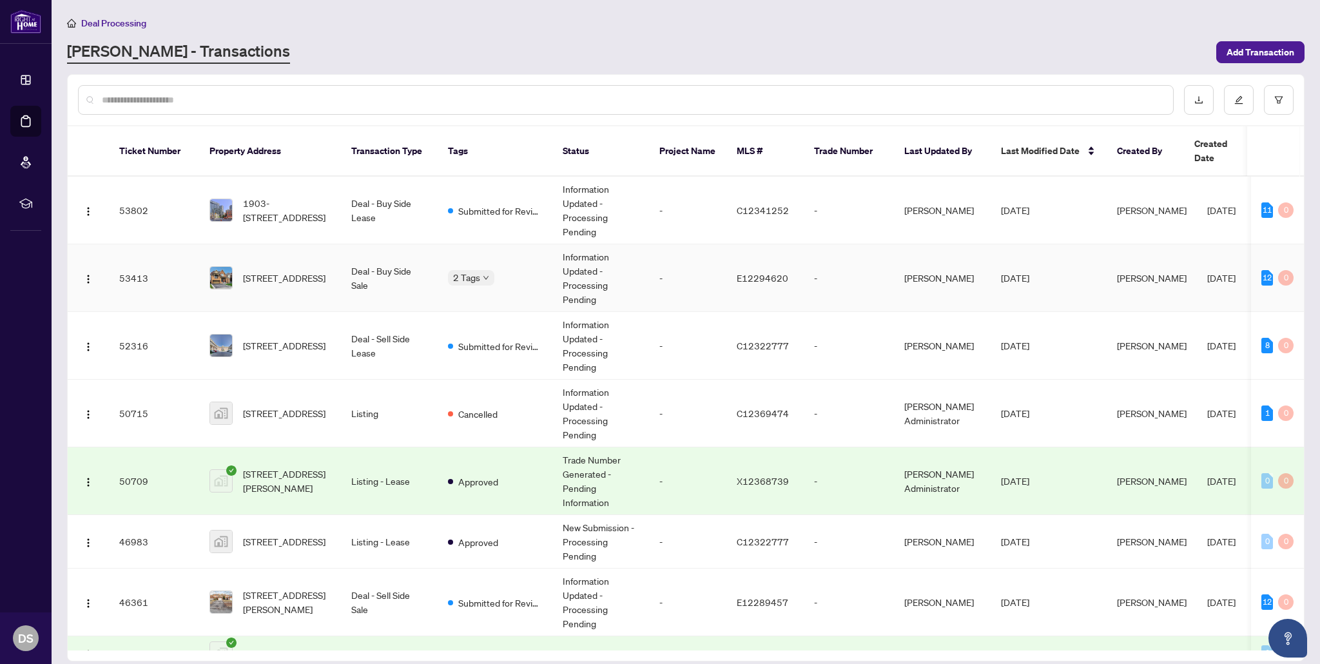
click at [313, 271] on span "[STREET_ADDRESS]" at bounding box center [284, 278] width 83 height 14
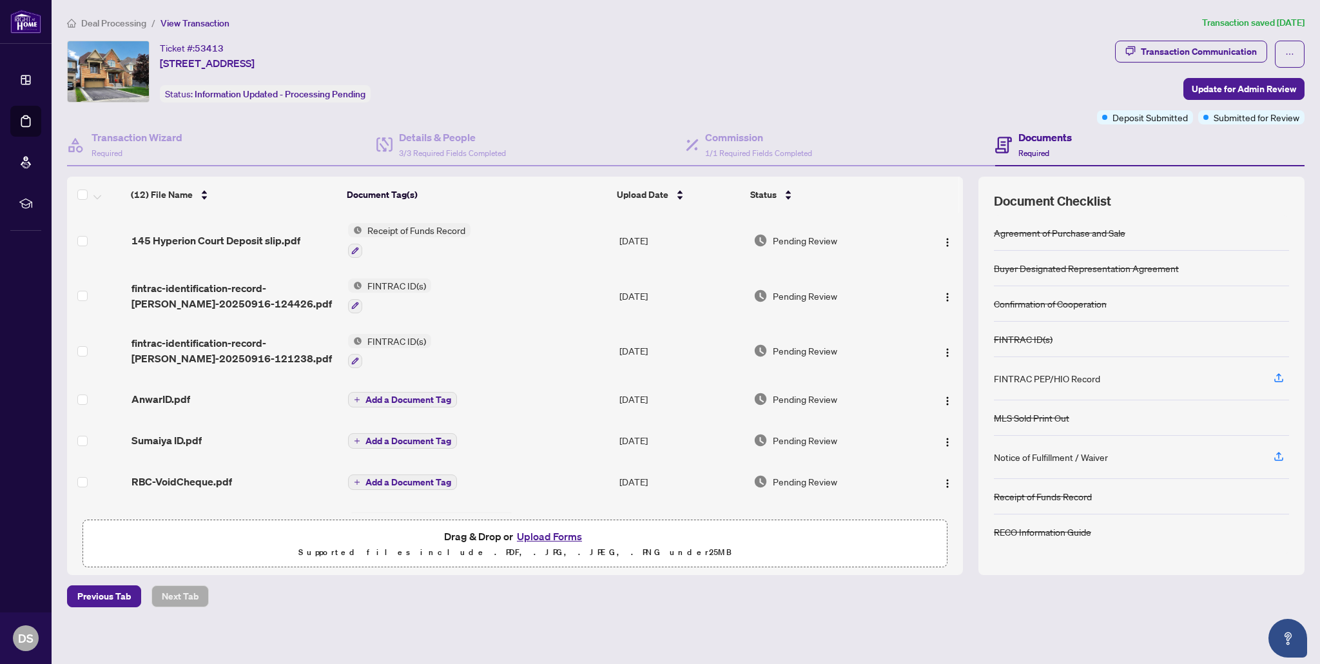
click at [565, 393] on td "Add a Document Tag" at bounding box center [478, 398] width 271 height 41
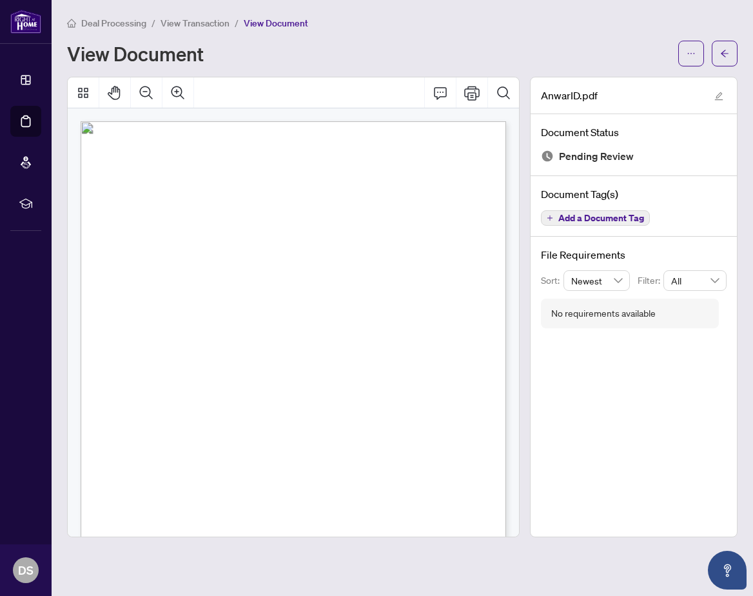
click at [128, 22] on span "Deal Processing" at bounding box center [113, 23] width 65 height 12
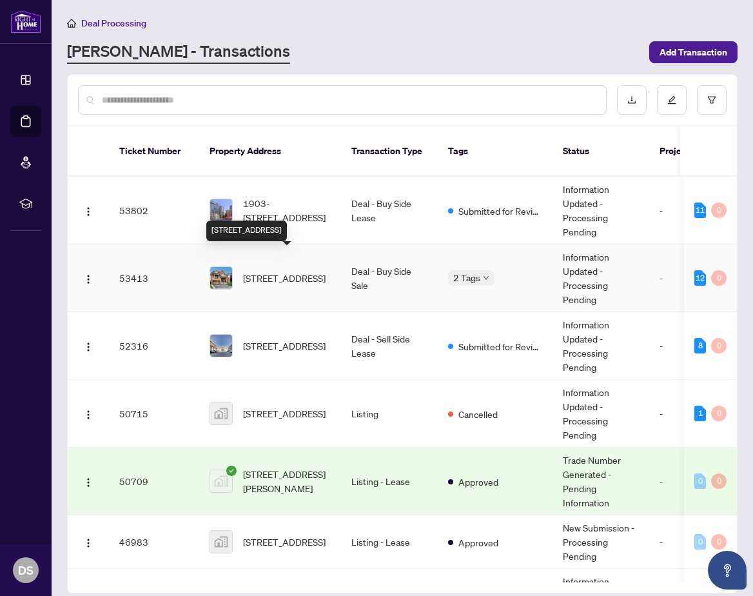
click at [300, 271] on span "[STREET_ADDRESS]" at bounding box center [284, 278] width 83 height 14
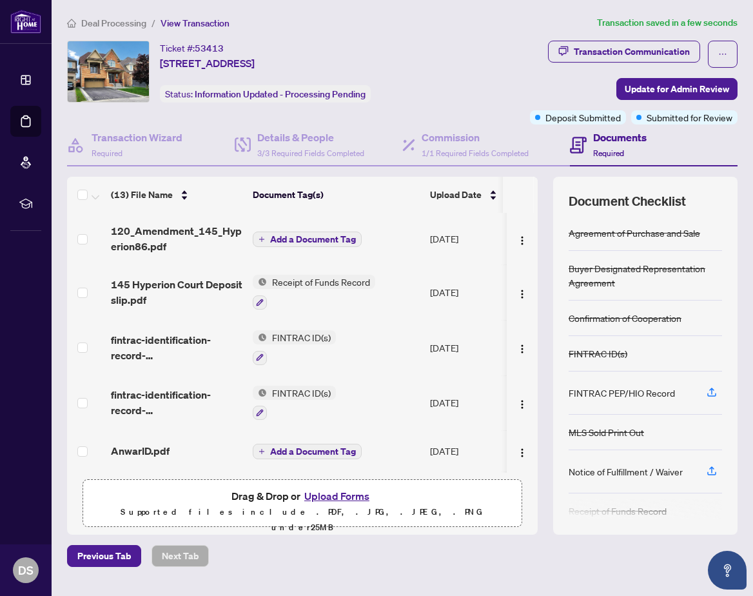
click at [282, 238] on span "Add a Document Tag" at bounding box center [313, 239] width 86 height 9
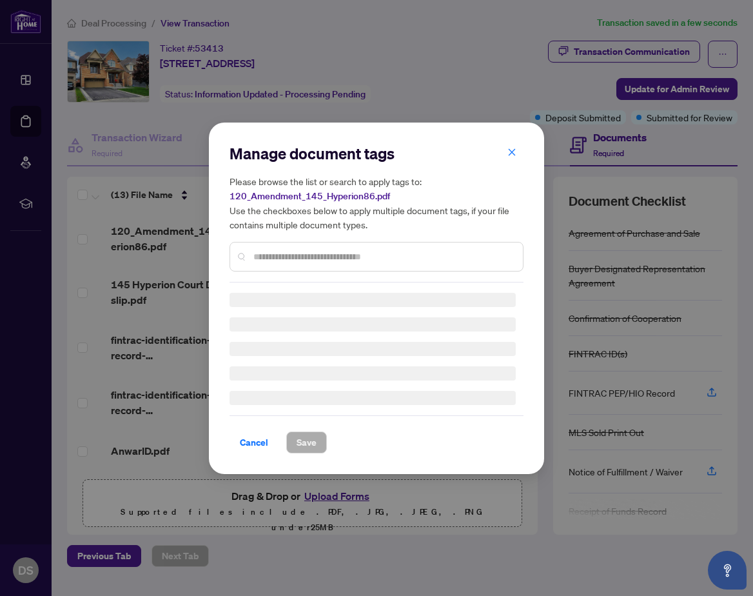
click at [275, 258] on div "Manage document tags Please browse the list or search to apply tags to: 120_Ame…" at bounding box center [376, 298] width 294 height 310
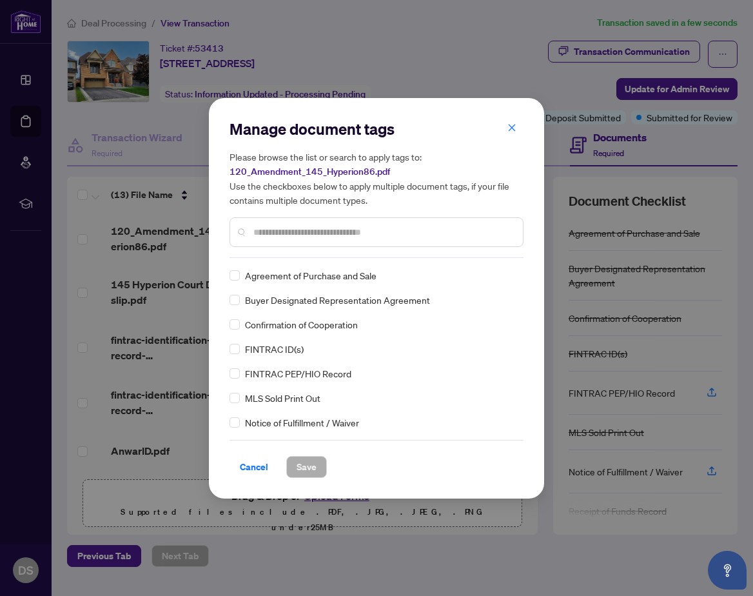
click at [277, 231] on input "text" at bounding box center [382, 232] width 259 height 14
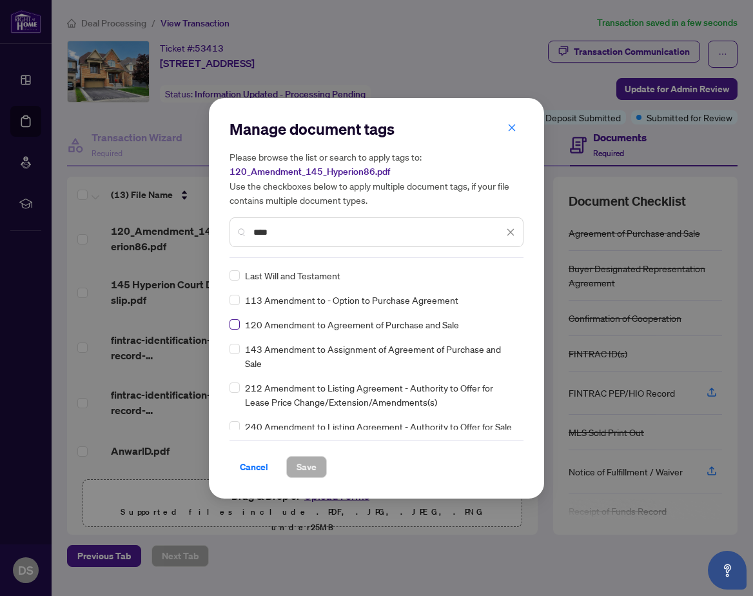
type input "****"
click at [313, 469] on span "Save" at bounding box center [307, 466] width 20 height 21
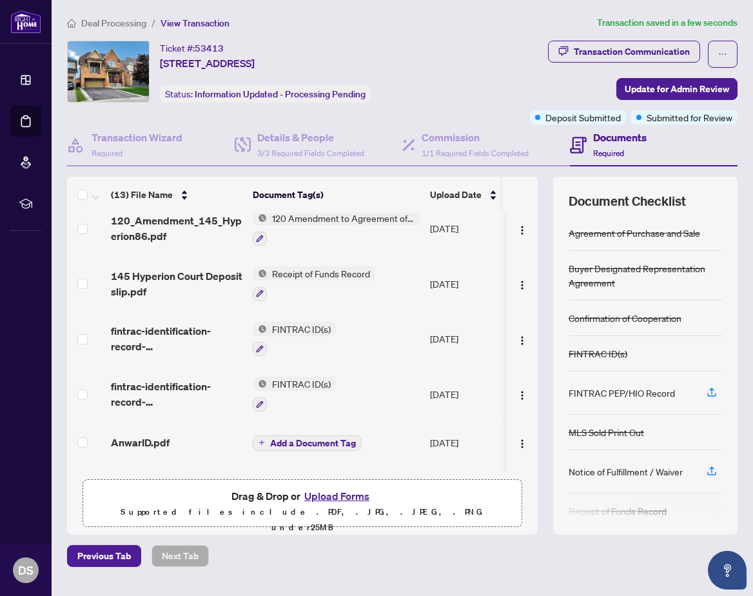
scroll to position [14, 0]
